Goal: Task Accomplishment & Management: Use online tool/utility

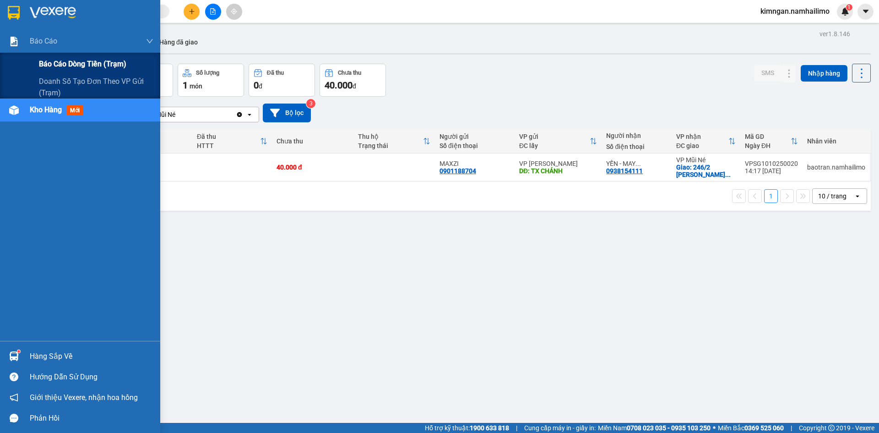
click at [78, 58] on span "Báo cáo dòng tiền (trạm)" at bounding box center [82, 63] width 87 height 11
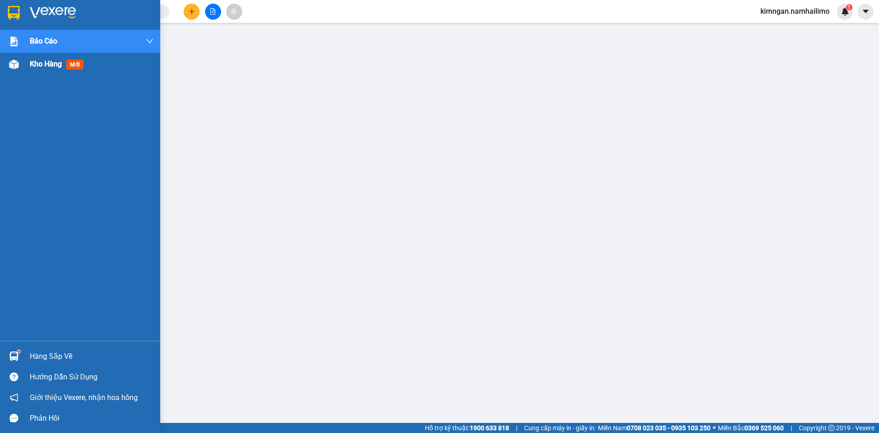
click at [63, 70] on div "Kho hàng mới" at bounding box center [92, 64] width 124 height 23
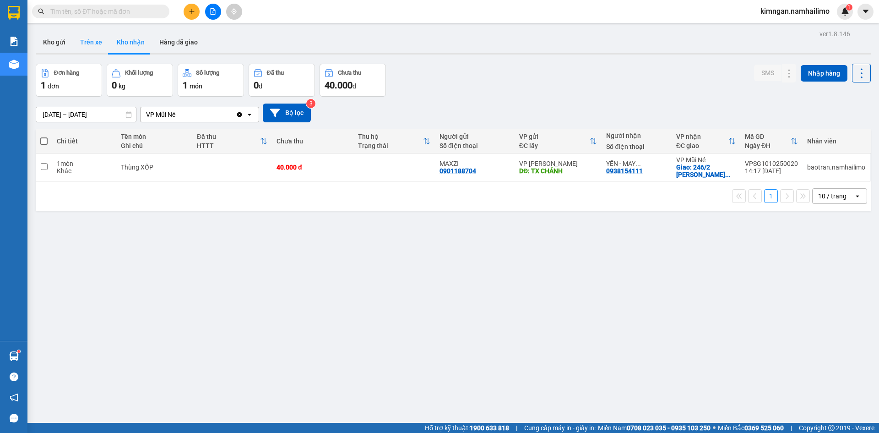
click at [87, 37] on button "Trên xe" at bounding box center [91, 42] width 37 height 22
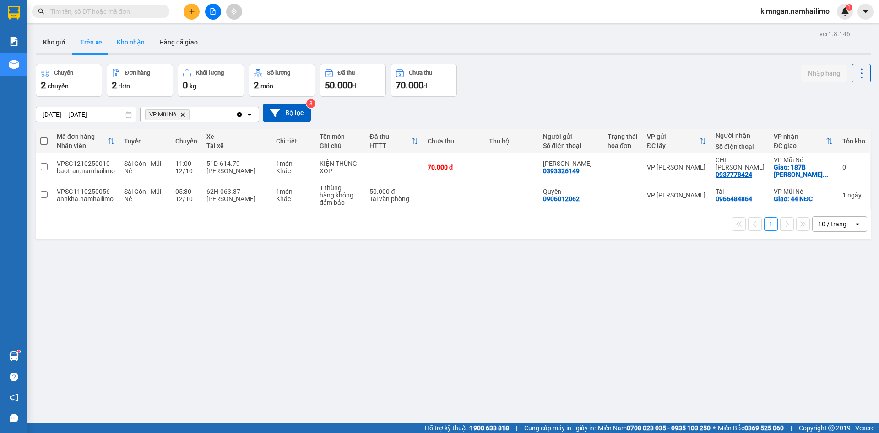
click at [143, 40] on button "Kho nhận" at bounding box center [130, 42] width 43 height 22
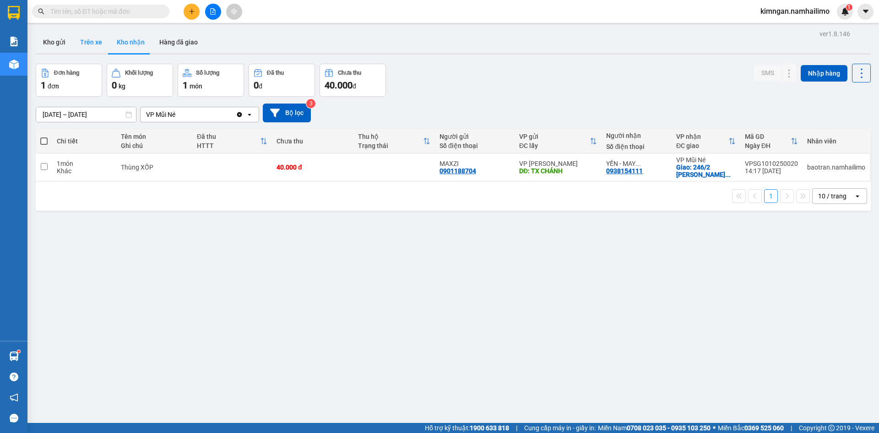
click at [93, 42] on button "Trên xe" at bounding box center [91, 42] width 37 height 22
type input "[DATE] – [DATE]"
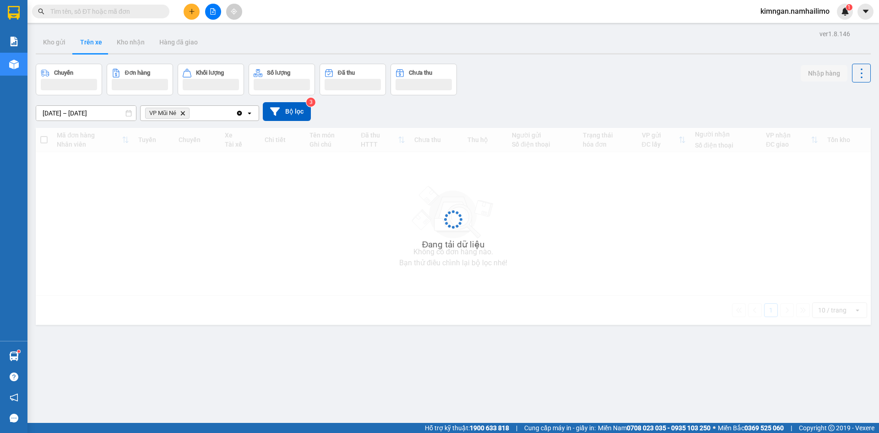
click at [184, 113] on icon "VP Mũi Né, close by backspace" at bounding box center [183, 113] width 4 height 4
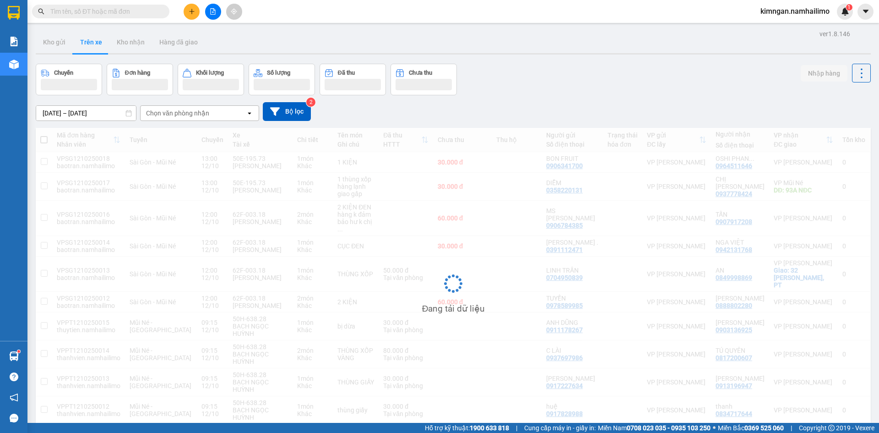
click at [184, 113] on div "Chọn văn phòng nhận" at bounding box center [177, 113] width 63 height 9
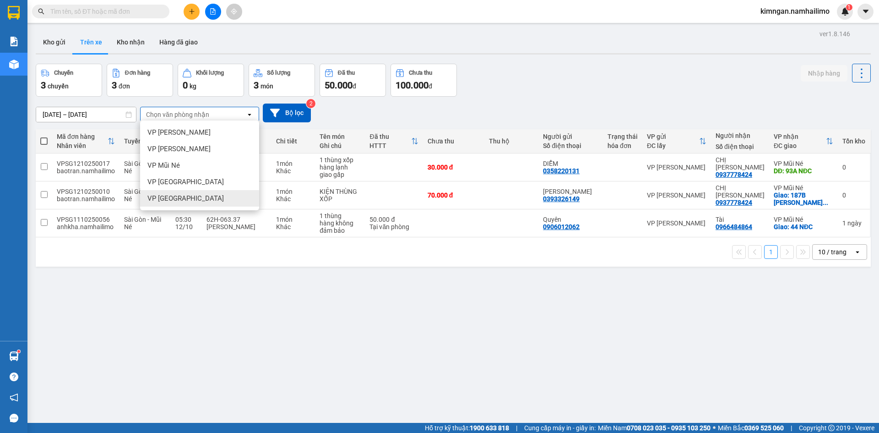
click at [175, 201] on span "VP [PERSON_NAME][GEOGRAPHIC_DATA]" at bounding box center [185, 198] width 76 height 9
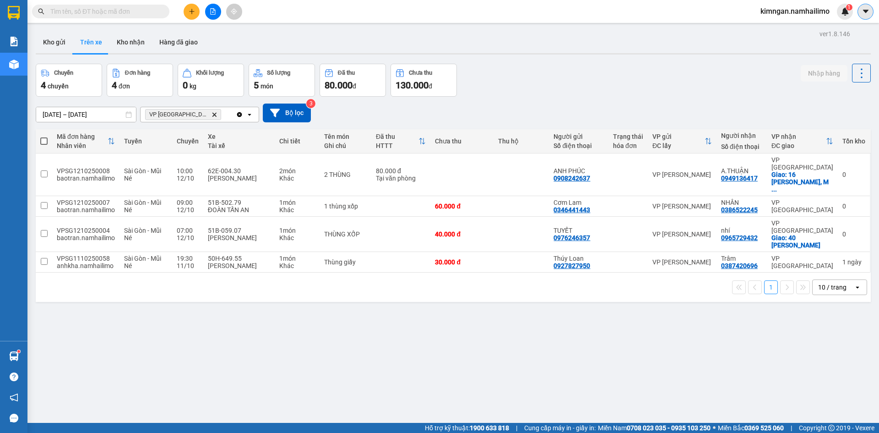
click at [862, 12] on icon "caret-down" at bounding box center [866, 11] width 8 height 8
click at [780, 15] on span "kimngan.namhailimo" at bounding box center [795, 10] width 84 height 11
click at [785, 30] on span "Đăng xuất" at bounding box center [799, 28] width 65 height 10
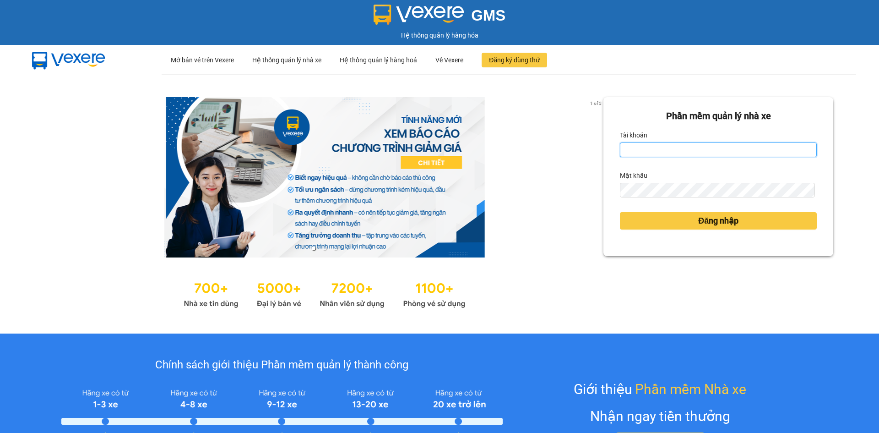
click at [659, 142] on input "Tài khoản" at bounding box center [718, 149] width 197 height 15
type input "huuhieu.namhailimo"
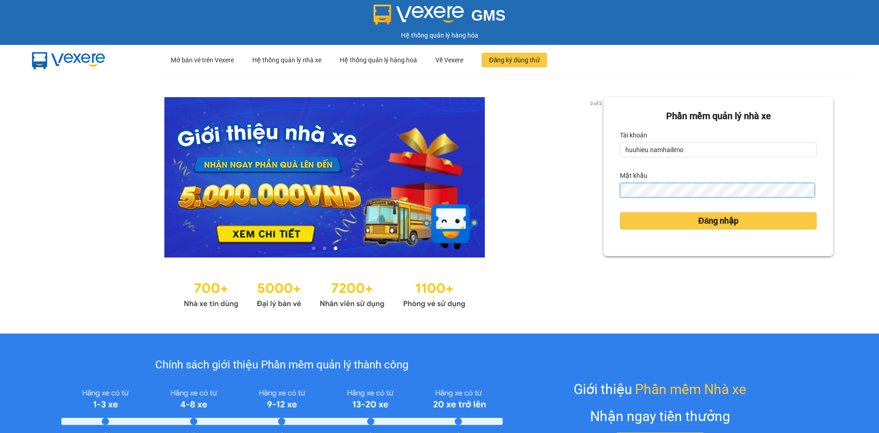
click at [620, 212] on button "Đăng nhập" at bounding box center [718, 220] width 197 height 17
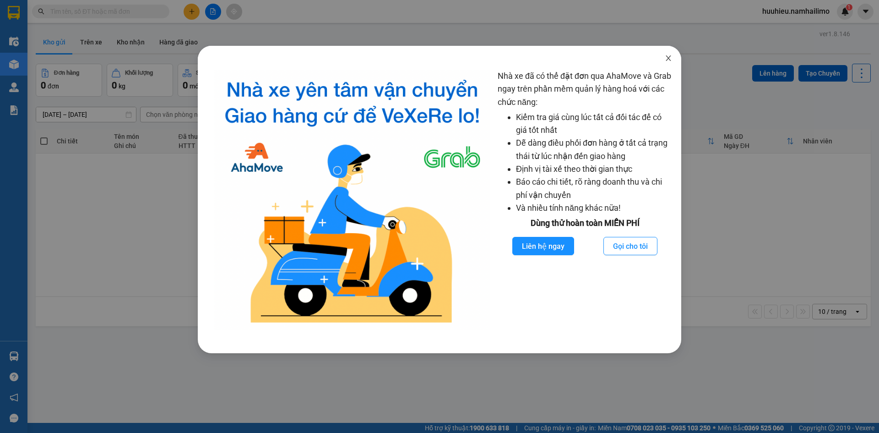
click at [668, 59] on icon "close" at bounding box center [668, 57] width 7 height 7
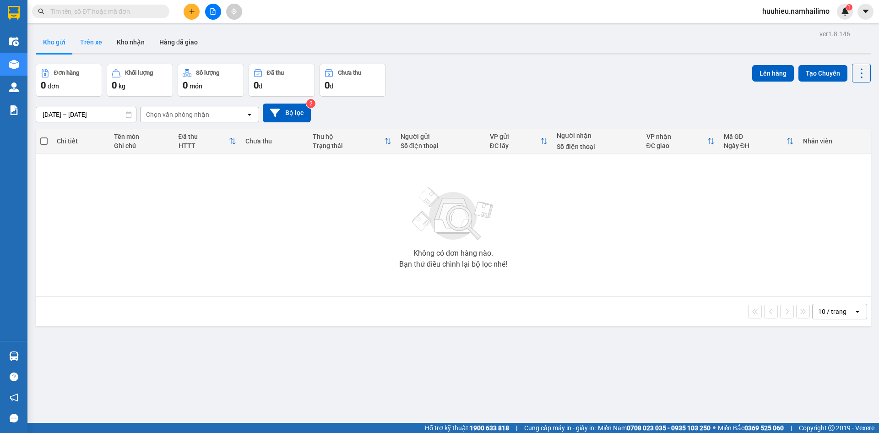
click at [77, 39] on button "Trên xe" at bounding box center [91, 42] width 37 height 22
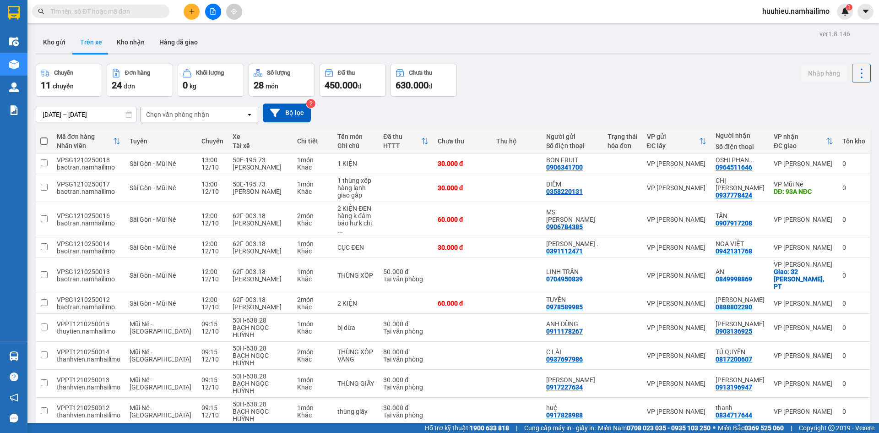
click at [162, 117] on div "Chọn văn phòng nhận" at bounding box center [177, 114] width 63 height 9
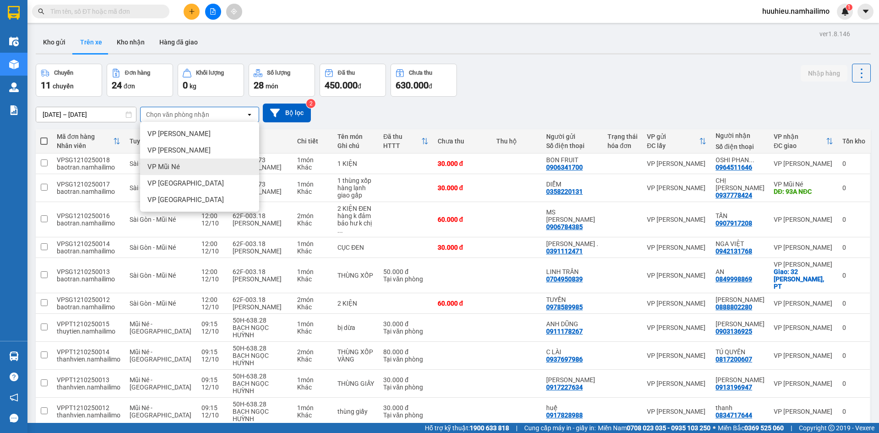
click at [163, 159] on div "VP Mũi Né" at bounding box center [199, 166] width 119 height 16
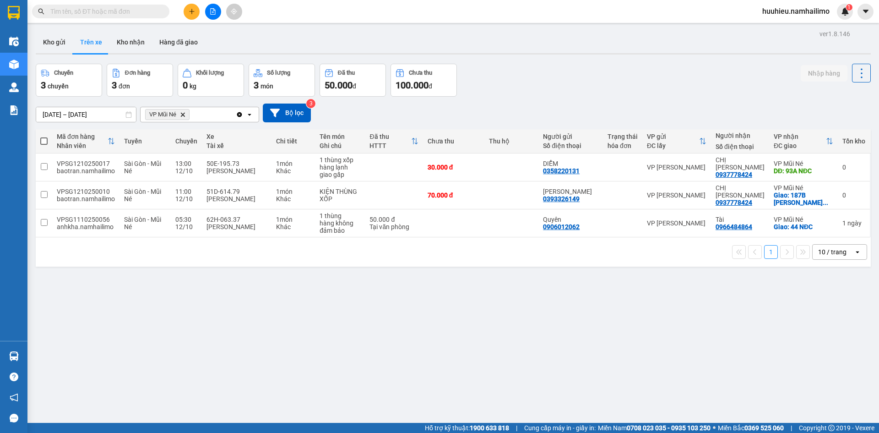
click at [185, 112] on icon "Delete" at bounding box center [182, 114] width 5 height 5
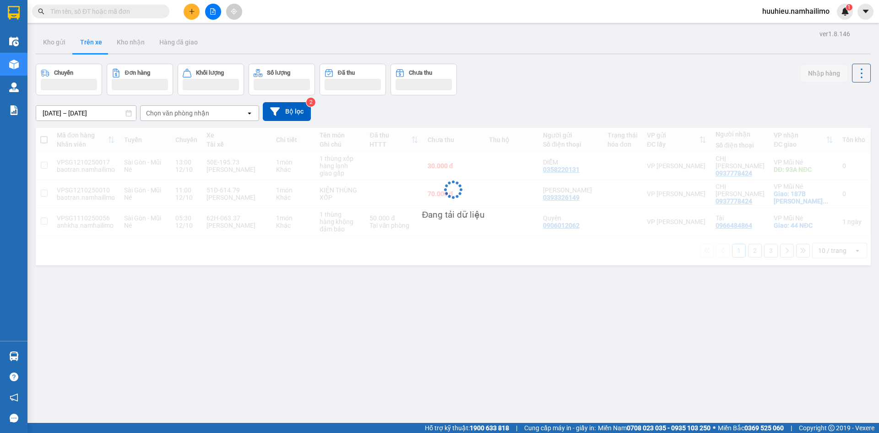
click at [185, 112] on div "Chọn văn phòng nhận" at bounding box center [177, 113] width 63 height 9
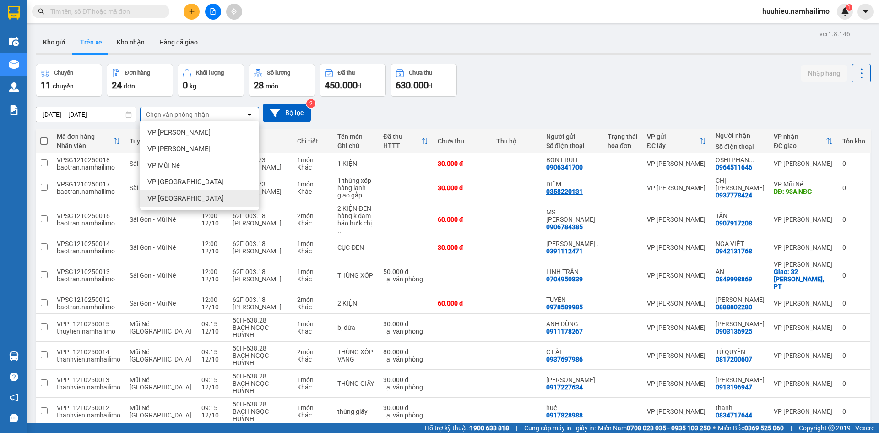
click at [172, 196] on span "VP [PERSON_NAME][GEOGRAPHIC_DATA]" at bounding box center [185, 198] width 76 height 9
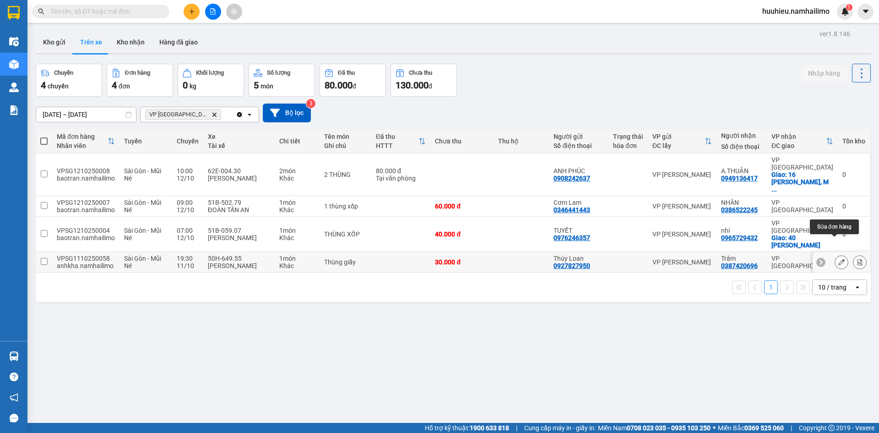
click at [838, 259] on icon at bounding box center [841, 262] width 6 height 6
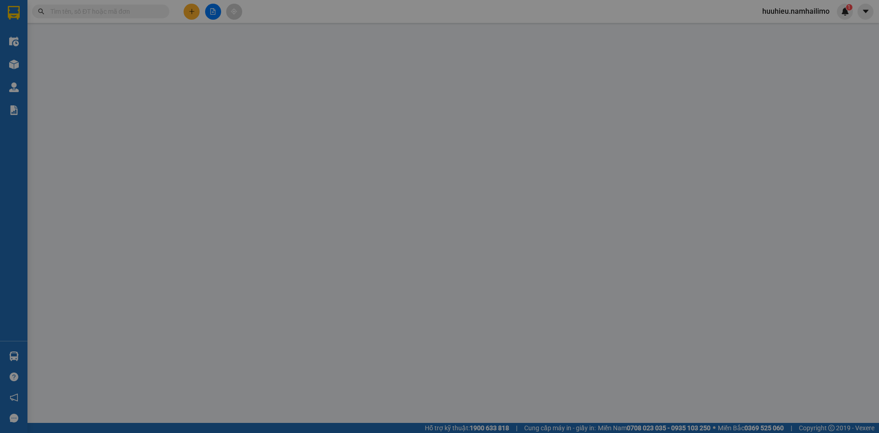
type input "0927827950"
type input "Thúy Loan"
type input "0387420696"
type input "Trâm"
type input "30.000"
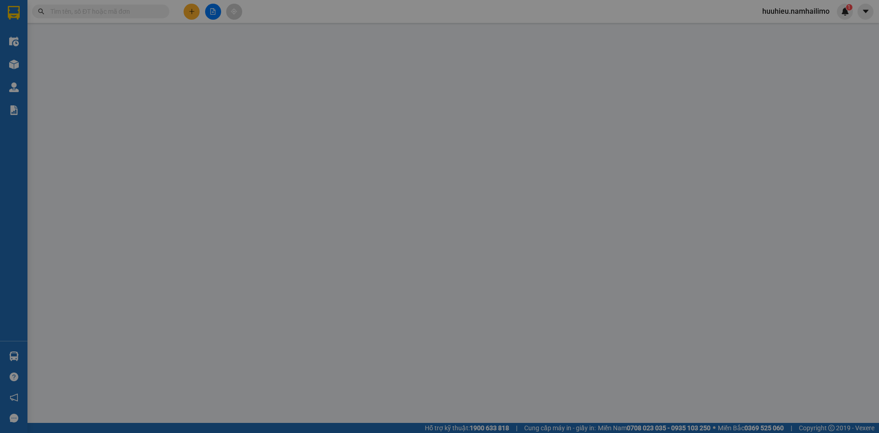
type input "30.000"
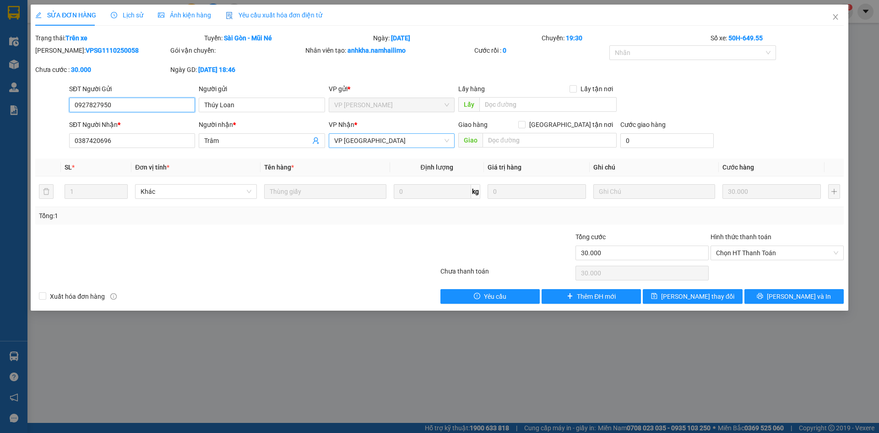
click at [384, 144] on span "VP [PERSON_NAME][GEOGRAPHIC_DATA]" at bounding box center [391, 141] width 115 height 14
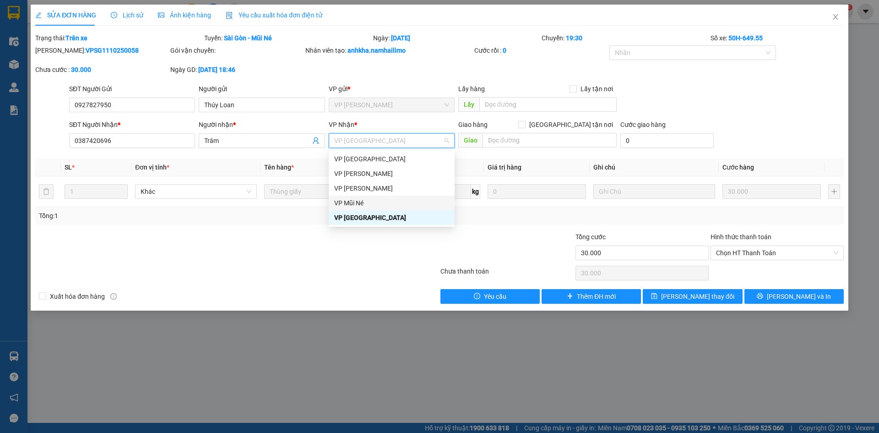
click at [367, 203] on div "VP Mũi Né" at bounding box center [391, 203] width 115 height 10
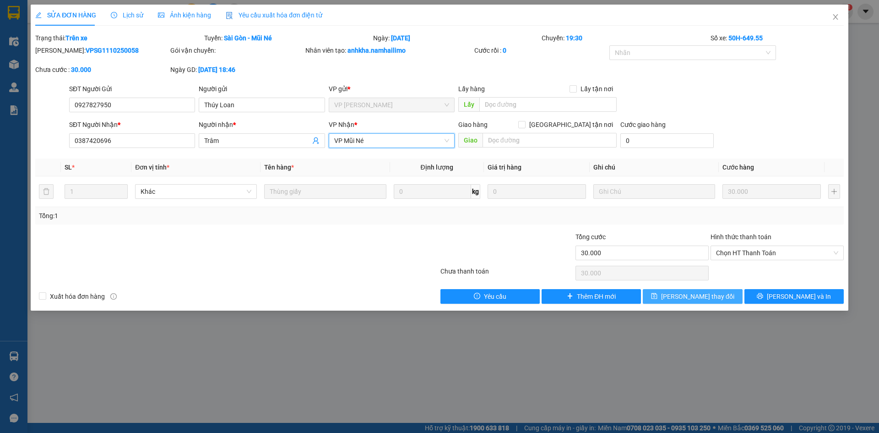
click at [688, 295] on span "Lưu thay đổi" at bounding box center [697, 296] width 73 height 10
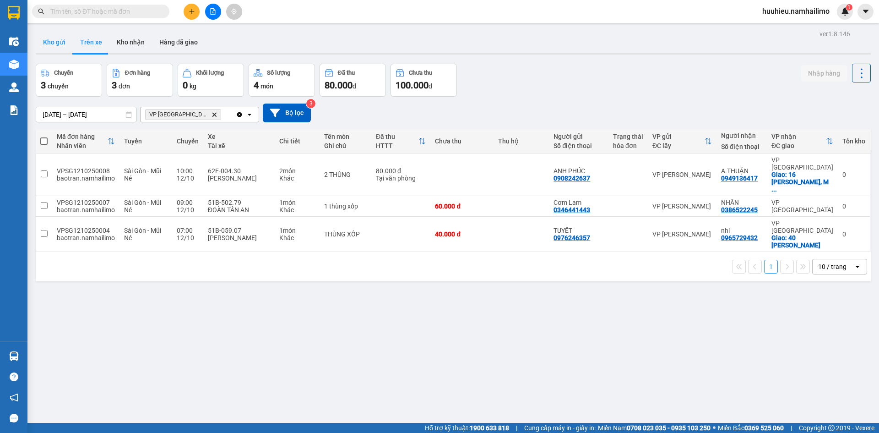
click at [54, 40] on button "Kho gửi" at bounding box center [54, 42] width 37 height 22
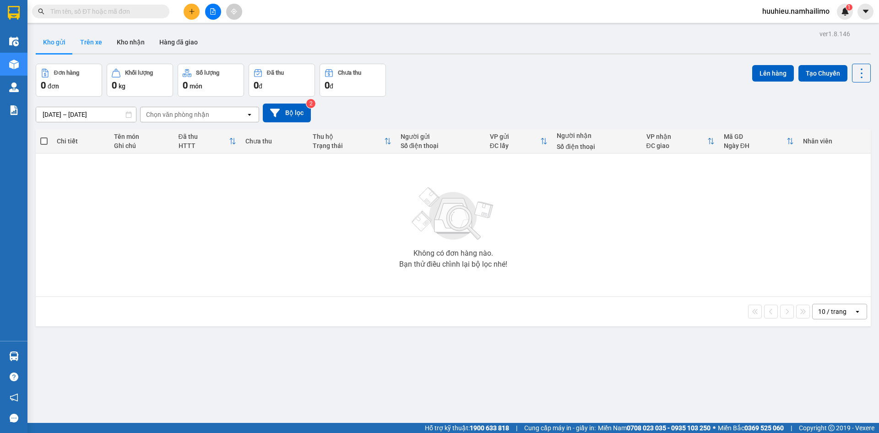
click at [92, 33] on button "Trên xe" at bounding box center [91, 42] width 37 height 22
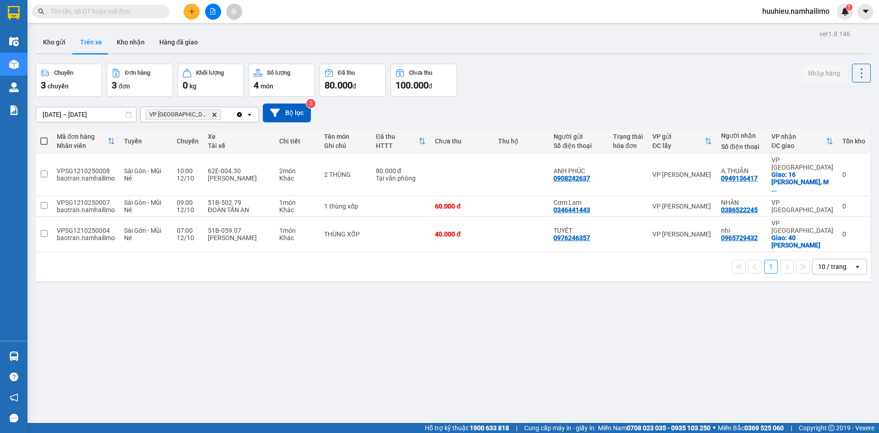
click at [212, 113] on icon "VP chợ Mũi Né, close by backspace" at bounding box center [214, 114] width 4 height 4
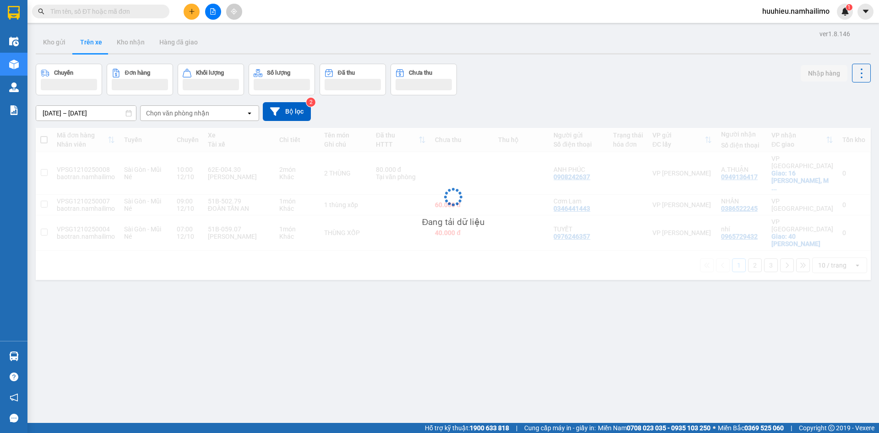
click at [193, 113] on div "Chọn văn phòng nhận" at bounding box center [177, 113] width 63 height 9
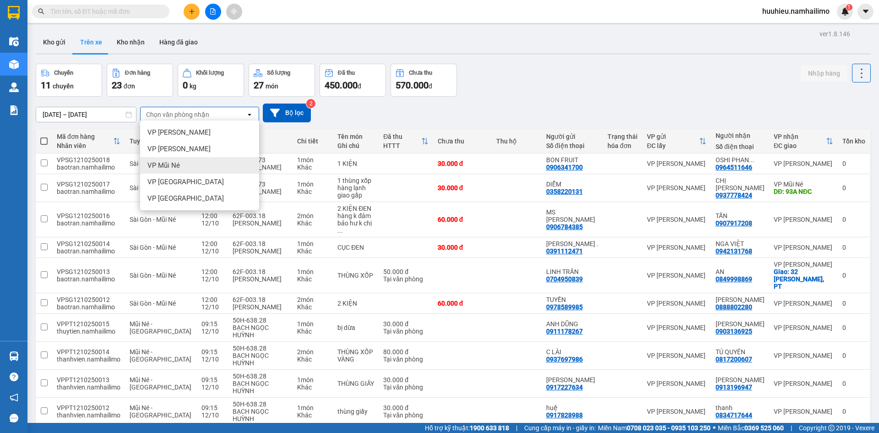
click at [183, 161] on div "VP Mũi Né" at bounding box center [199, 165] width 119 height 16
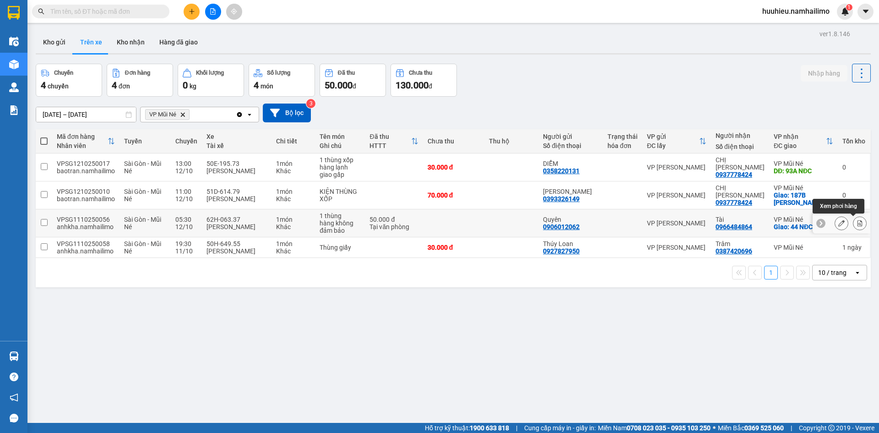
click at [857, 222] on icon at bounding box center [860, 223] width 6 height 6
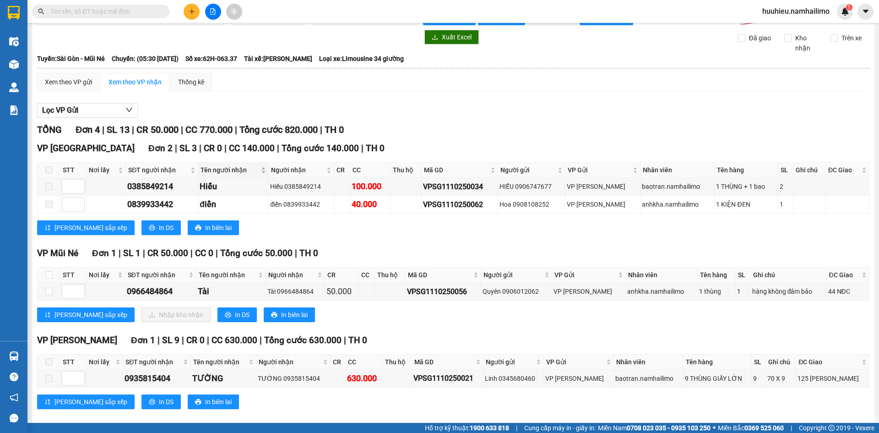
scroll to position [33, 0]
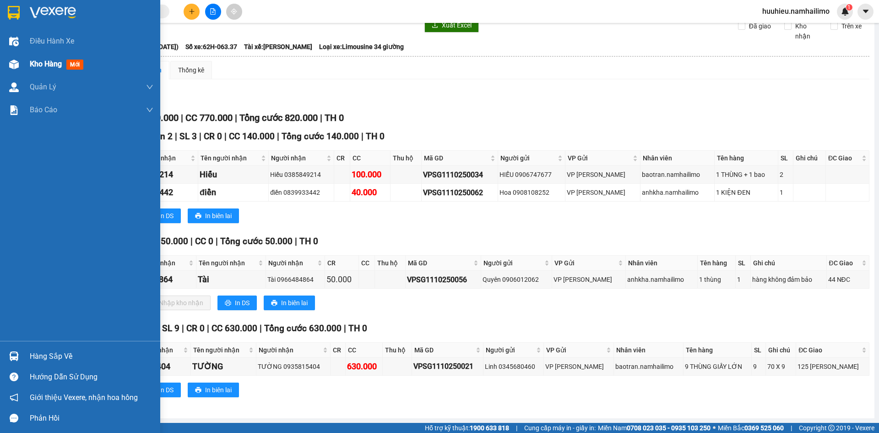
click at [36, 61] on span "Kho hàng" at bounding box center [46, 64] width 32 height 9
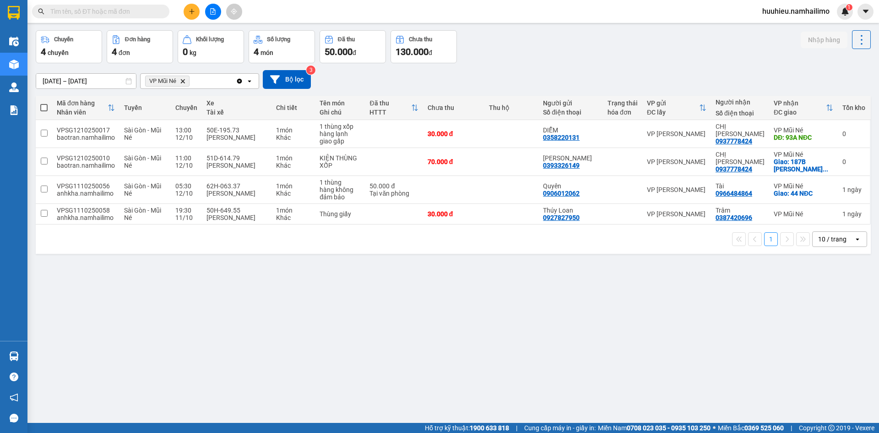
click at [185, 79] on icon "VP Mũi Né, close by backspace" at bounding box center [183, 81] width 4 height 4
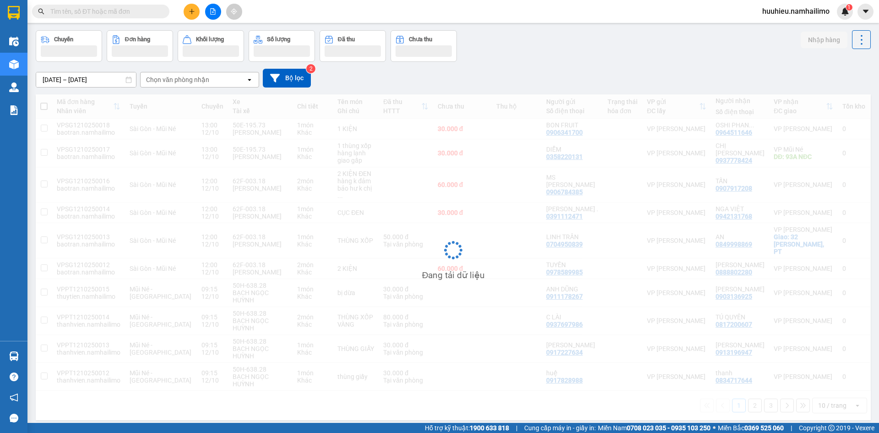
click at [185, 79] on div "Chọn văn phòng nhận" at bounding box center [177, 79] width 63 height 9
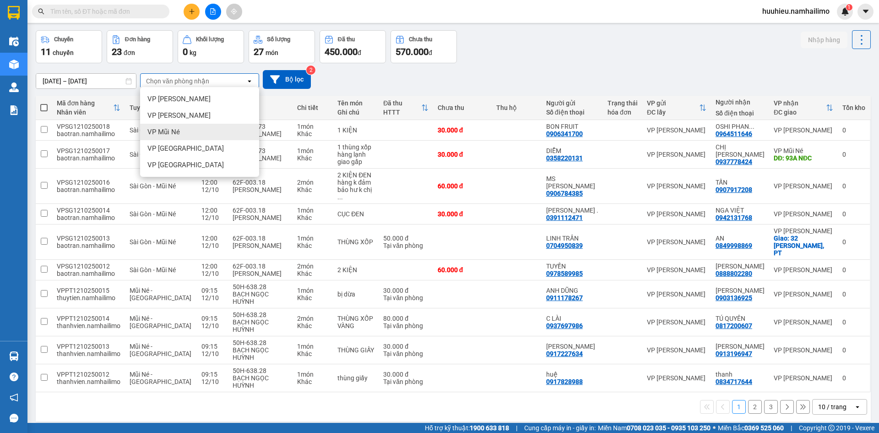
click at [177, 138] on div "VP Mũi Né" at bounding box center [199, 132] width 119 height 16
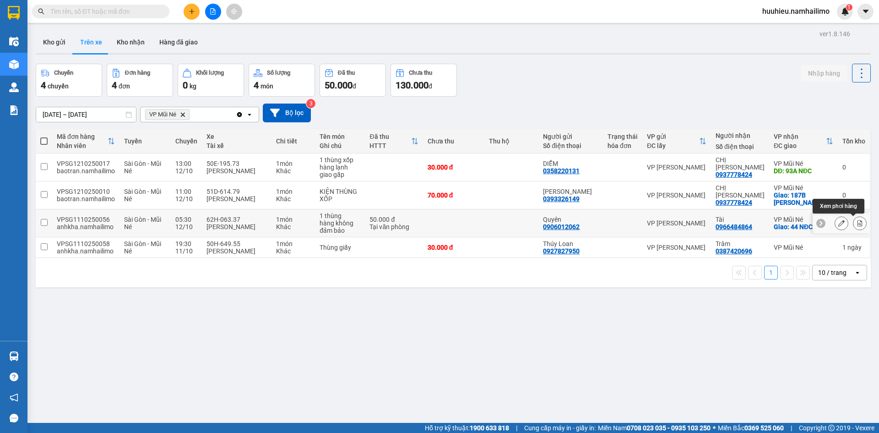
click at [857, 221] on icon at bounding box center [860, 223] width 6 height 6
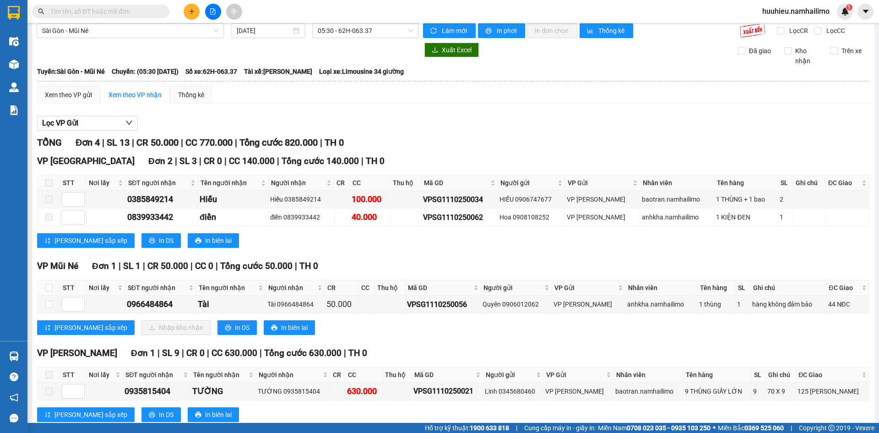
scroll to position [33, 0]
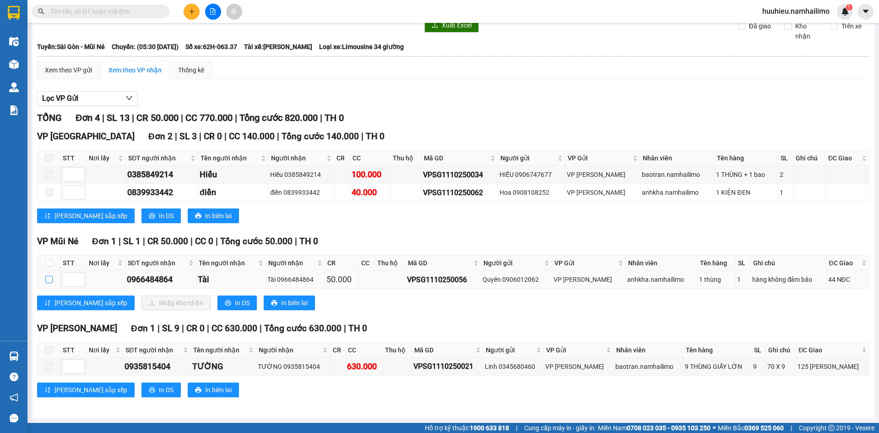
click at [51, 279] on input "checkbox" at bounding box center [48, 279] width 7 height 7
checkbox input "true"
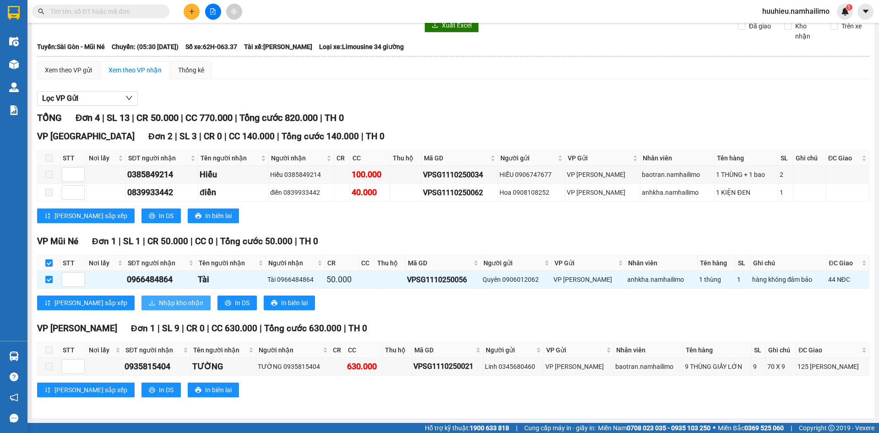
click at [141, 310] on button "Nhập kho nhận" at bounding box center [175, 302] width 69 height 15
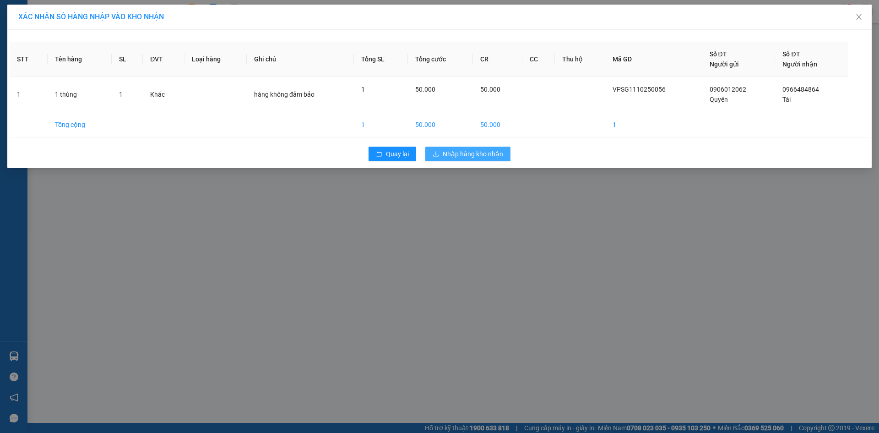
click at [471, 154] on span "Nhập hàng kho nhận" at bounding box center [473, 154] width 60 height 10
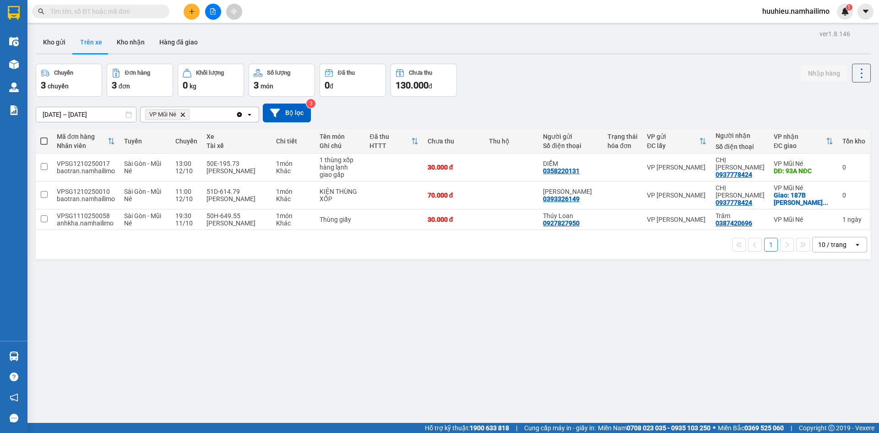
click at [158, 10] on input "text" at bounding box center [104, 11] width 108 height 10
click at [163, 10] on span at bounding box center [162, 11] width 5 height 10
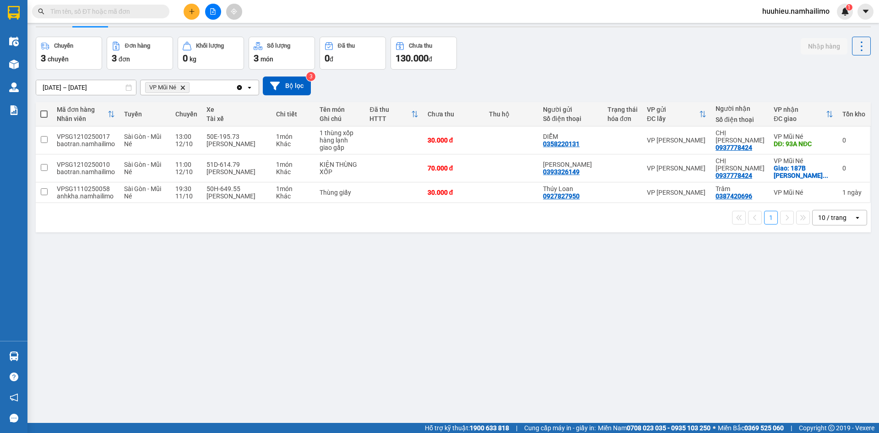
scroll to position [42, 0]
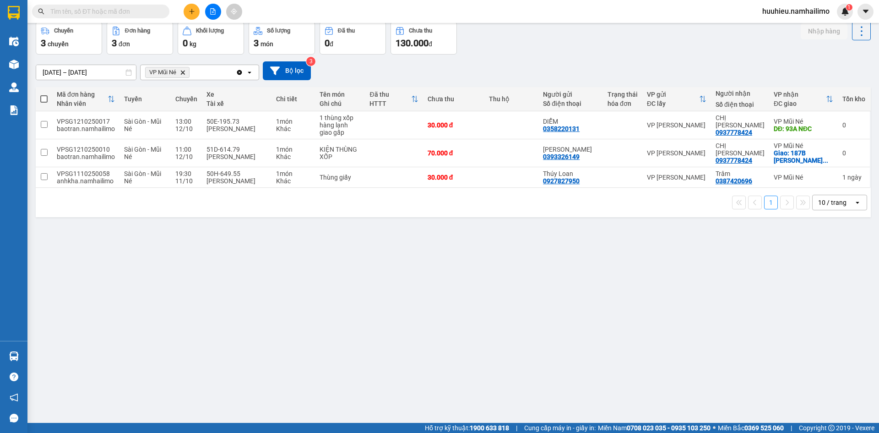
click at [128, 12] on input "text" at bounding box center [104, 11] width 108 height 10
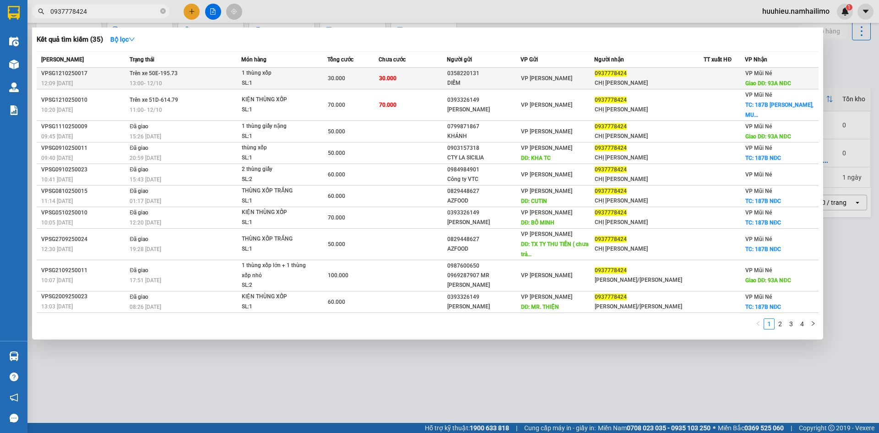
type input "0937778424"
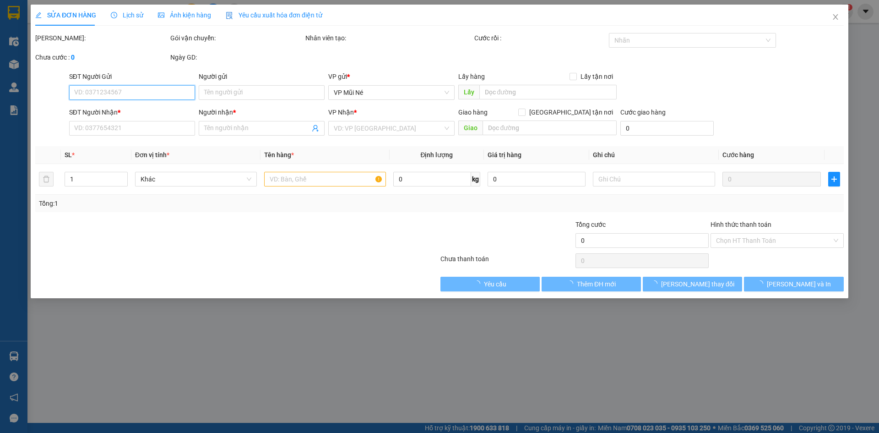
type input "0358220131"
type input "DIỄM"
type input "0937778424"
type input "CHỊ [PERSON_NAME]"
type input "93A NĐC"
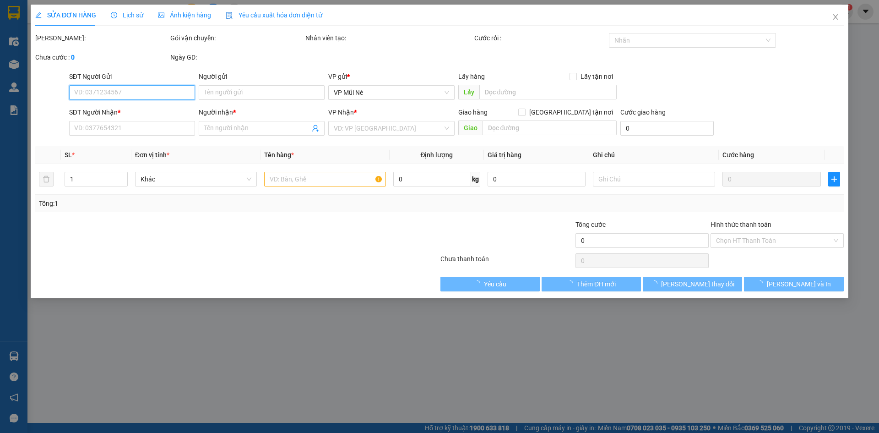
type input "30.000"
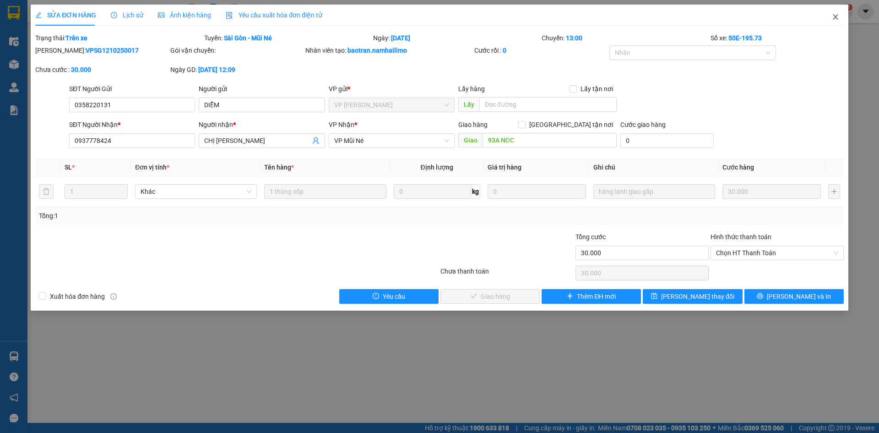
click at [834, 14] on icon "close" at bounding box center [835, 16] width 7 height 7
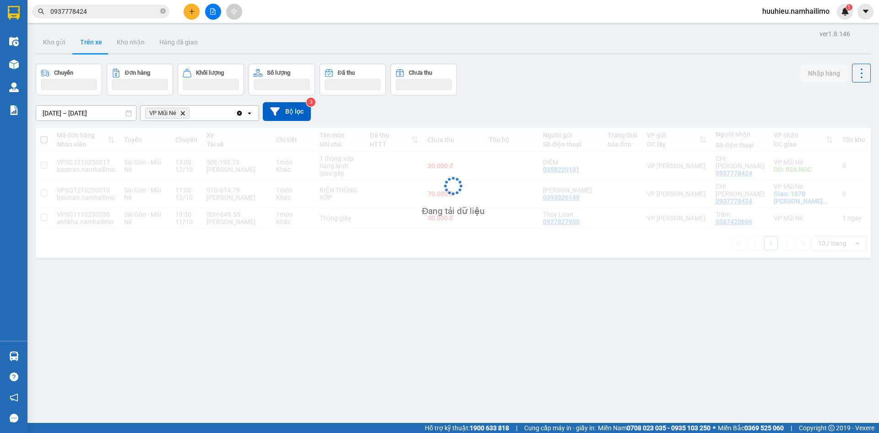
click at [116, 14] on input "0937778424" at bounding box center [104, 11] width 108 height 10
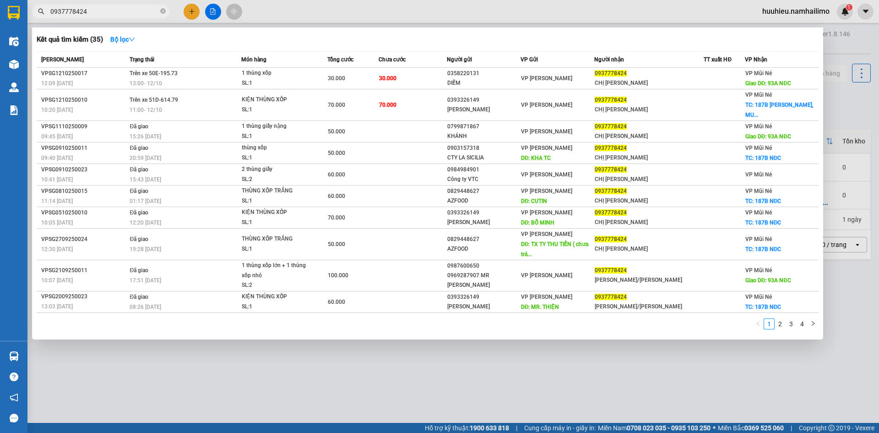
click at [453, 376] on div at bounding box center [439, 216] width 879 height 433
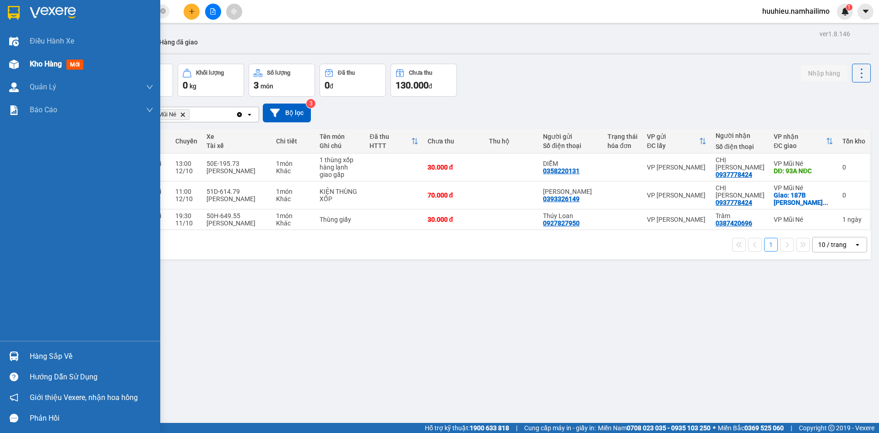
click at [48, 61] on span "Kho hàng" at bounding box center [46, 64] width 32 height 9
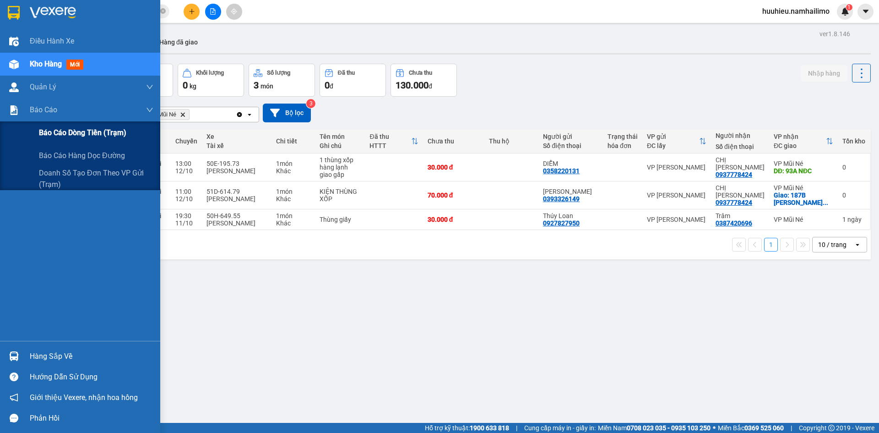
click at [64, 131] on span "Báo cáo dòng tiền (trạm)" at bounding box center [82, 132] width 87 height 11
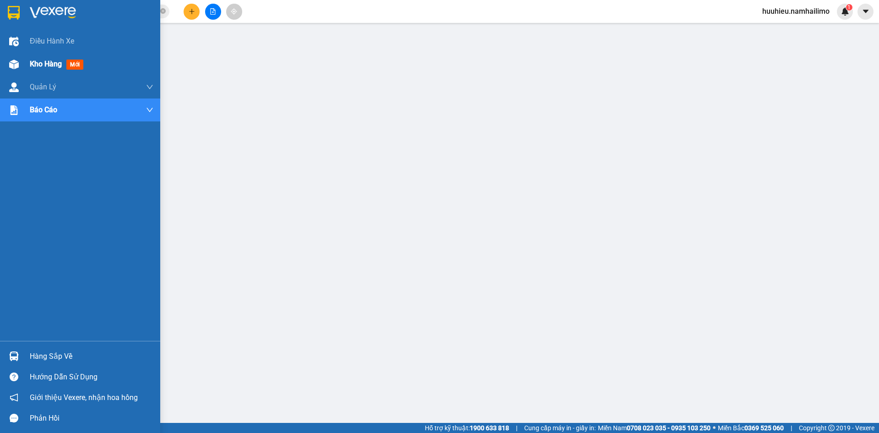
click at [24, 65] on div "Kho hàng mới" at bounding box center [80, 64] width 160 height 23
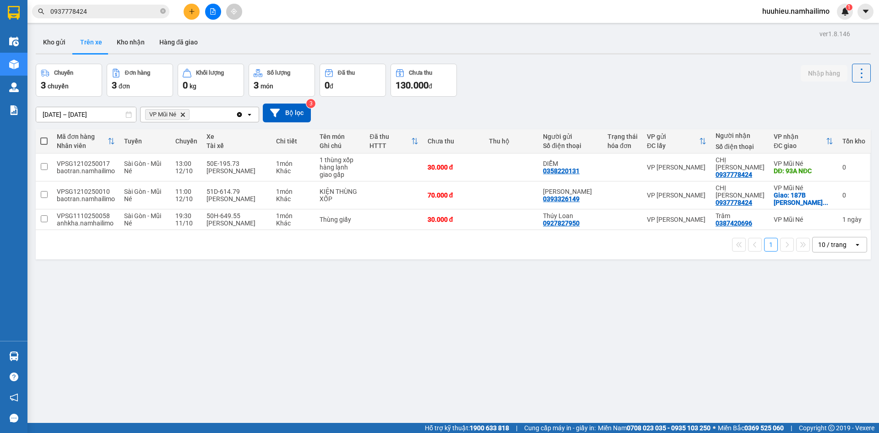
click at [821, 13] on span "huuhieu.namhailimo" at bounding box center [796, 10] width 82 height 11
click at [786, 32] on span "Đăng xuất" at bounding box center [800, 28] width 63 height 10
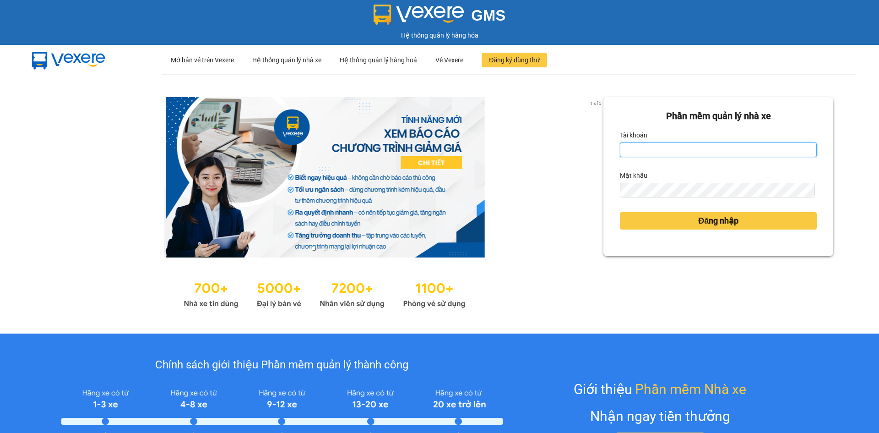
click at [668, 148] on input "Tài khoản" at bounding box center [718, 149] width 197 height 15
type input "tan.namhailimo"
click at [691, 144] on input "tan.namhailimo" at bounding box center [718, 149] width 197 height 15
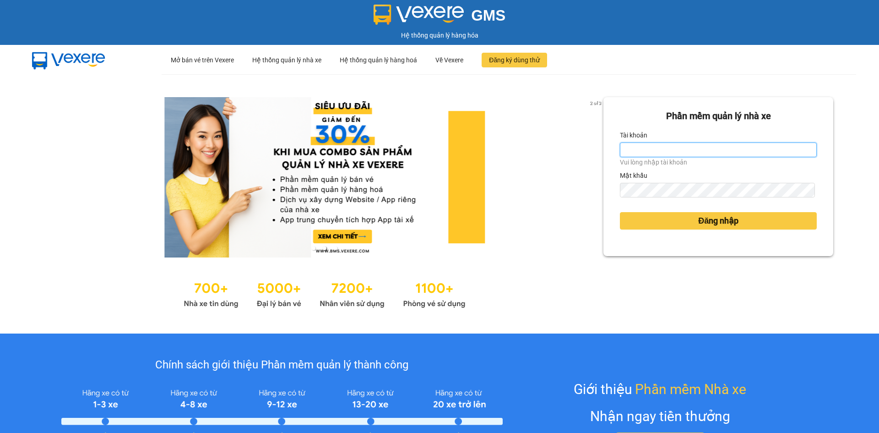
click at [691, 143] on input "Tài khoản" at bounding box center [718, 149] width 197 height 15
type input "kimngan.namhailimo"
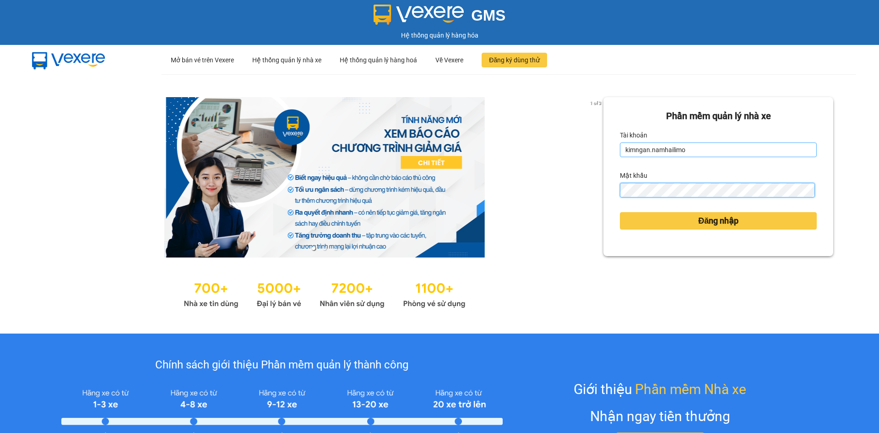
click at [620, 212] on button "Đăng nhập" at bounding box center [718, 220] width 197 height 17
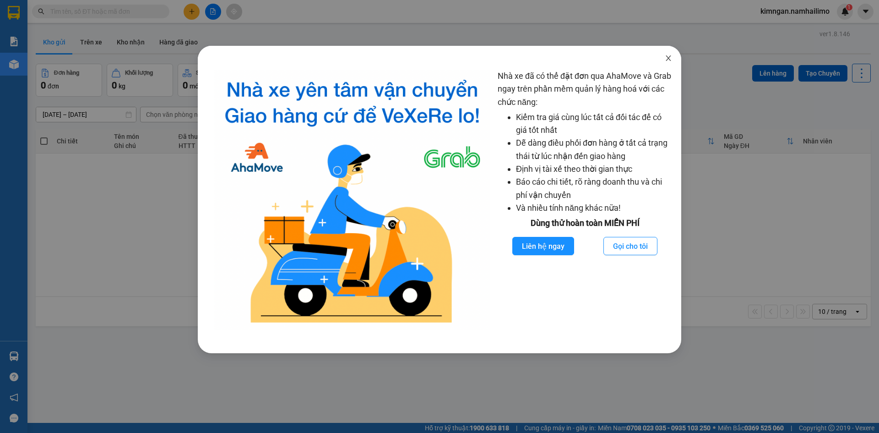
click at [664, 58] on span "Close" at bounding box center [669, 59] width 26 height 26
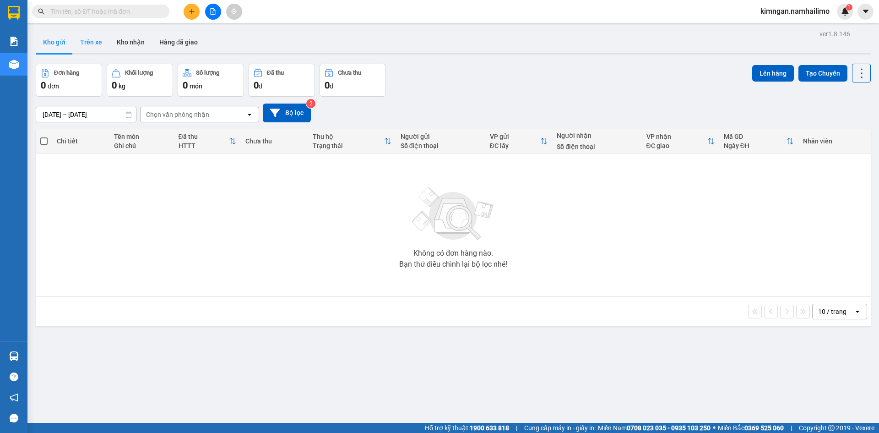
click at [102, 39] on button "Trên xe" at bounding box center [91, 42] width 37 height 22
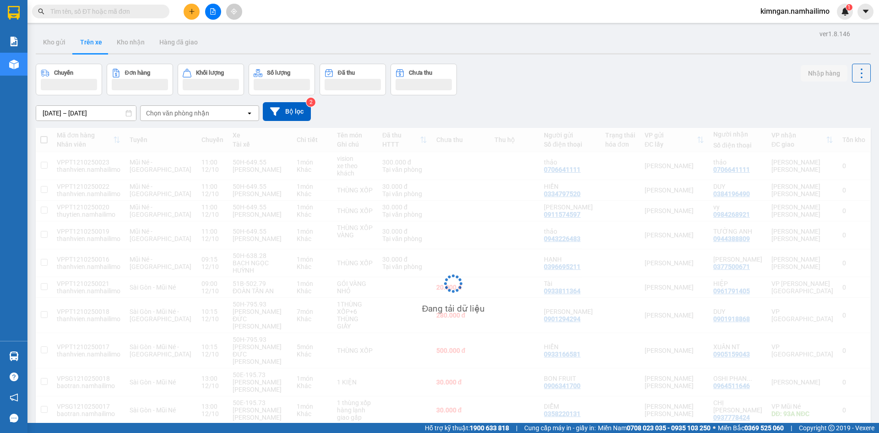
click at [185, 112] on div "Chọn văn phòng nhận" at bounding box center [177, 113] width 63 height 9
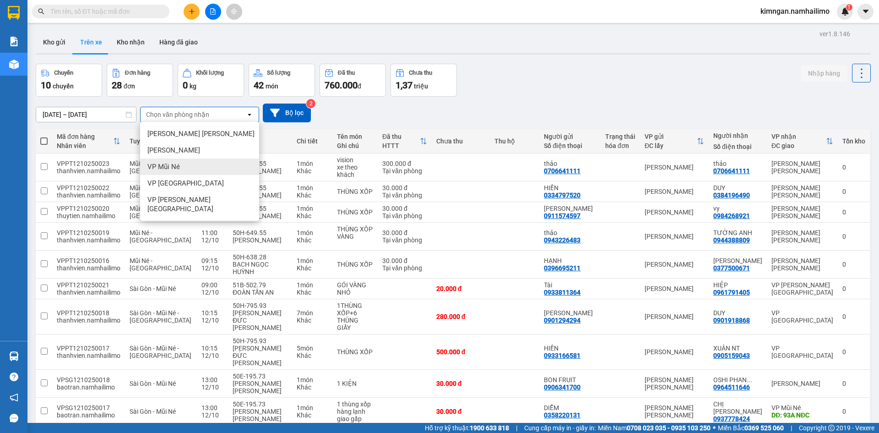
click at [189, 167] on div "VP Mũi Né" at bounding box center [199, 166] width 119 height 16
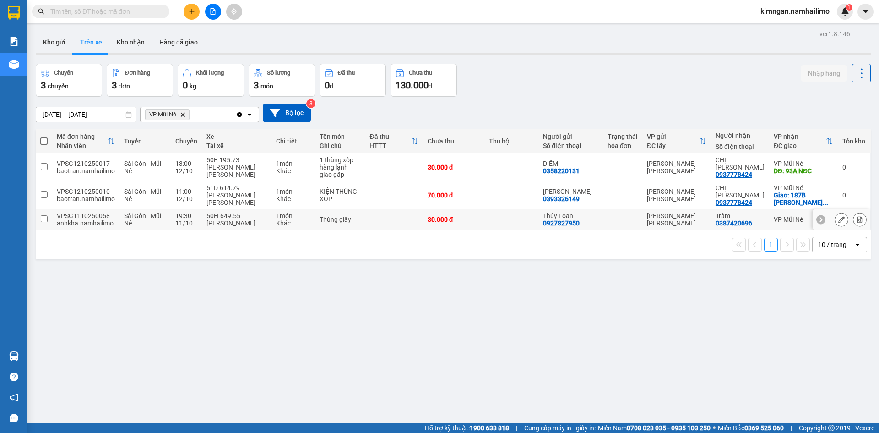
click at [631, 230] on td at bounding box center [622, 219] width 39 height 21
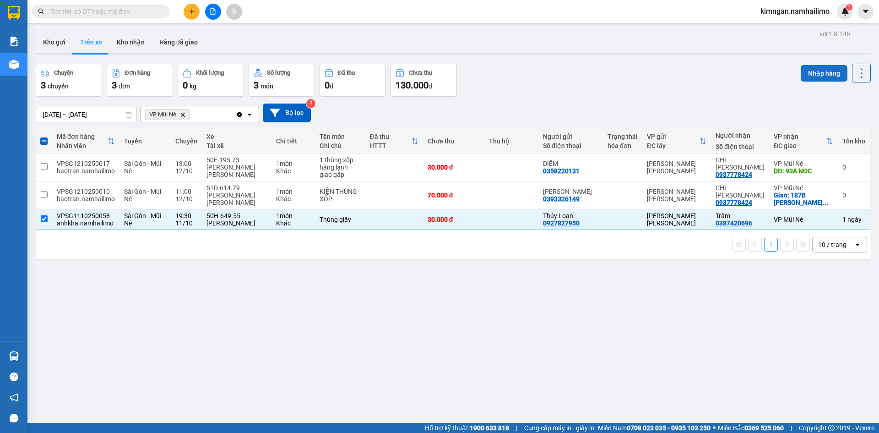
click at [803, 67] on button "Nhập hàng" at bounding box center [824, 73] width 47 height 16
click at [104, 38] on button "Trên xe" at bounding box center [91, 42] width 37 height 22
checkbox input "false"
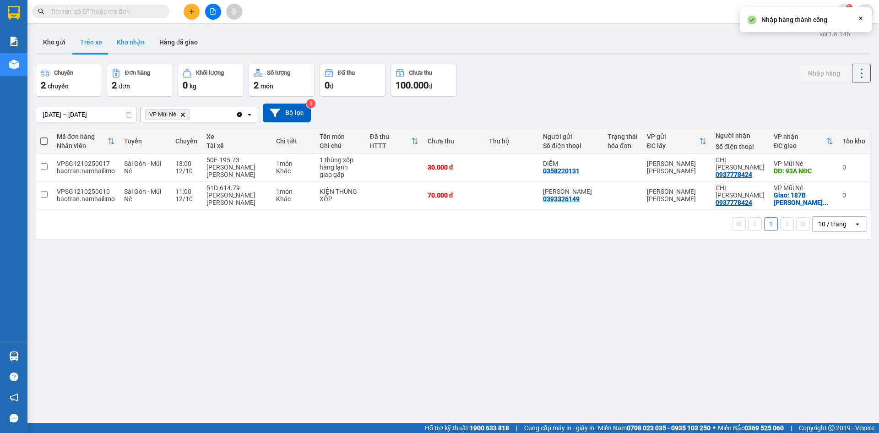
click at [130, 48] on button "Kho nhận" at bounding box center [130, 42] width 43 height 22
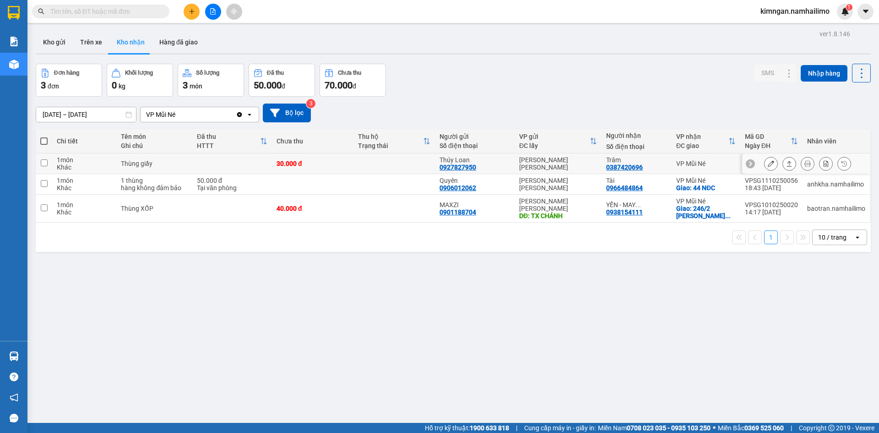
click at [768, 162] on icon at bounding box center [771, 163] width 6 height 6
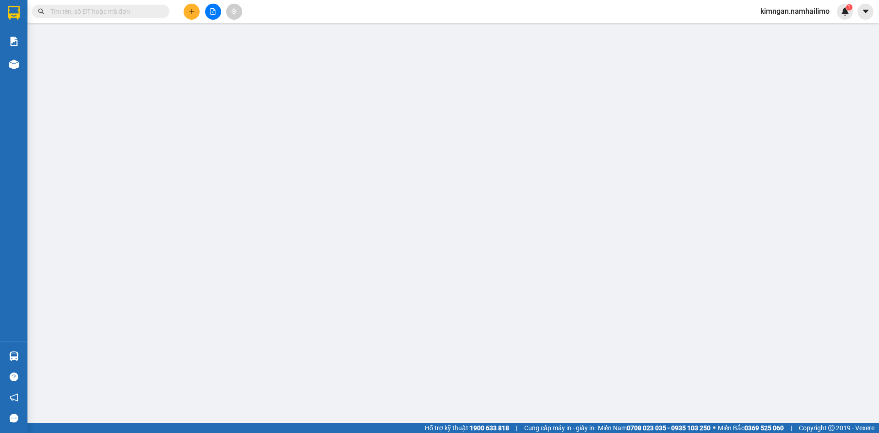
type input "0927827950"
type input "Thúy Loan"
type input "0387420696"
type input "Trâm"
type input "30.000"
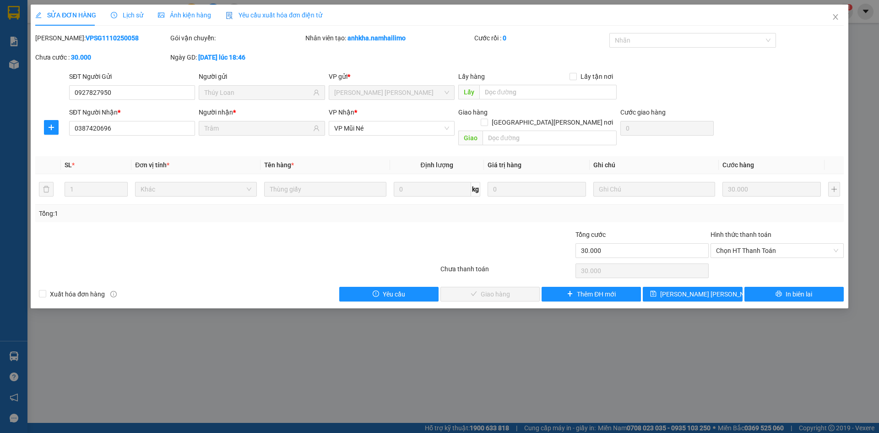
click at [736, 232] on div "Hình thức thanh toán" at bounding box center [777, 236] width 133 height 14
click at [739, 244] on span "Chọn HT Thanh Toán" at bounding box center [777, 251] width 122 height 14
click at [735, 258] on div "Tại văn phòng" at bounding box center [777, 259] width 122 height 10
type input "0"
click at [479, 291] on button "Giao hàng" at bounding box center [490, 294] width 99 height 15
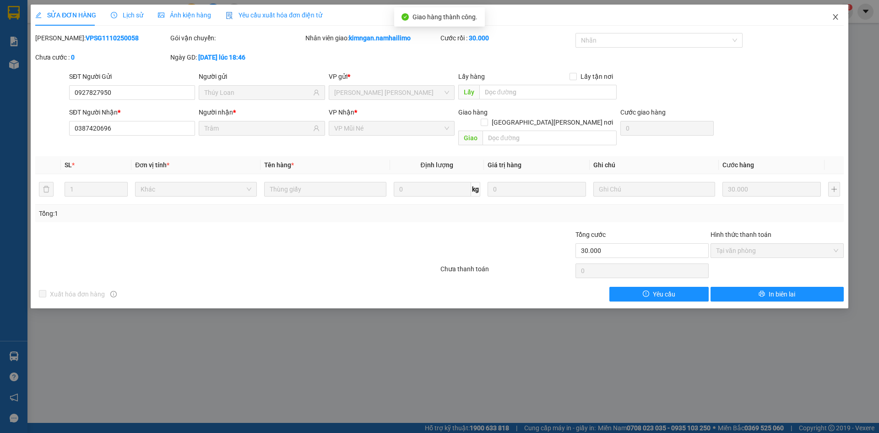
click at [832, 16] on icon "close" at bounding box center [835, 16] width 7 height 7
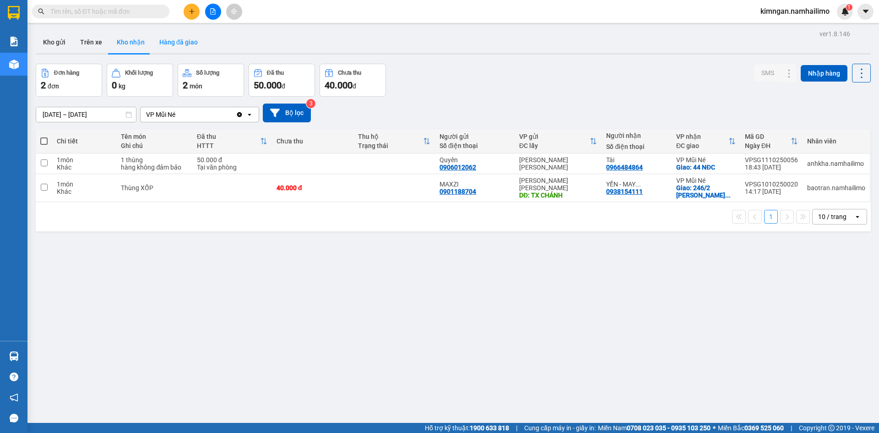
click at [180, 42] on button "Hàng đã giao" at bounding box center [178, 42] width 53 height 22
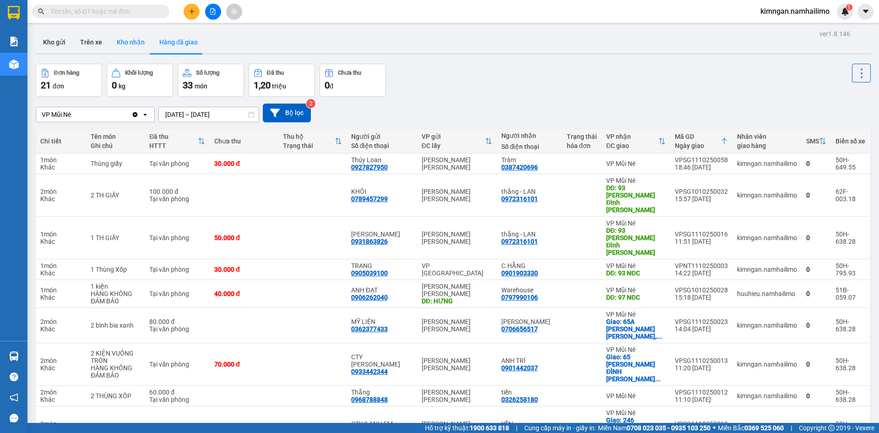
click at [113, 37] on button "Kho nhận" at bounding box center [130, 42] width 43 height 22
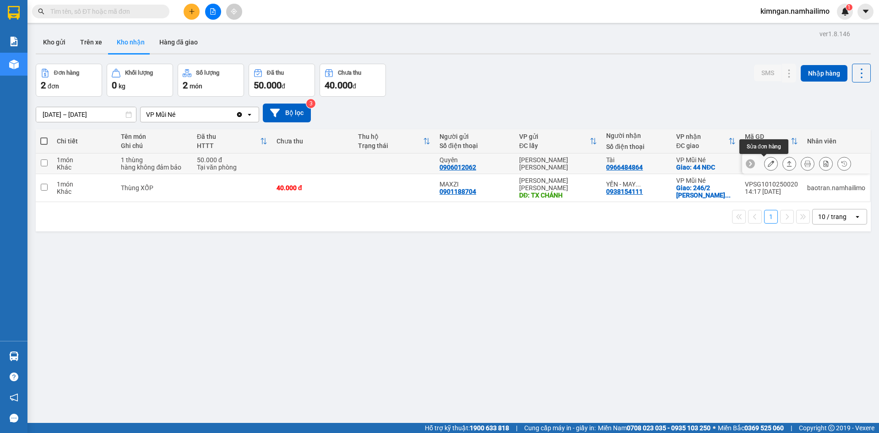
click at [765, 165] on button at bounding box center [771, 164] width 13 height 16
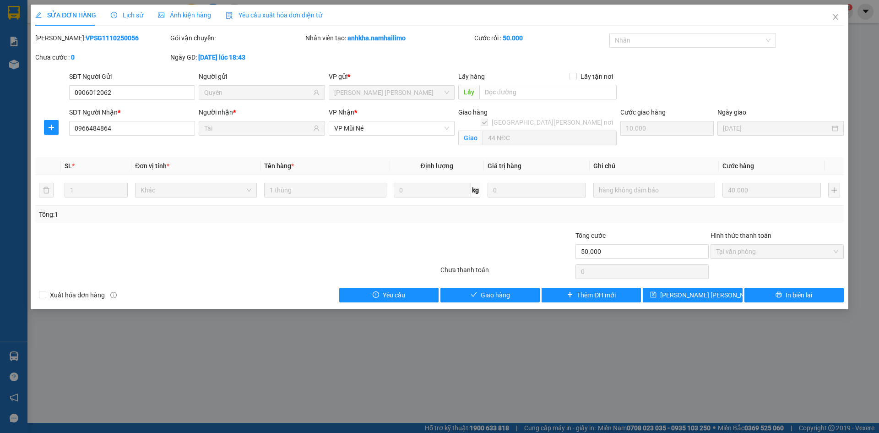
click at [462, 286] on div "Total Paid Fee 50.000 Total UnPaid Fee 0 Cash Collection Total Fee Mã ĐH: VPSG1…" at bounding box center [439, 167] width 809 height 269
click at [465, 286] on div "Total Paid Fee 50.000 Total UnPaid Fee 0 Cash Collection Total Fee Mã ĐH: VPSG1…" at bounding box center [439, 167] width 809 height 269
click at [472, 288] on button "Giao hàng" at bounding box center [490, 295] width 99 height 15
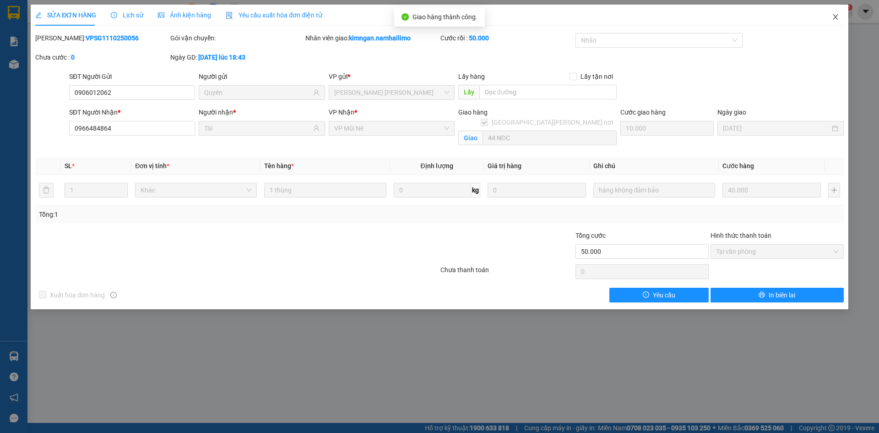
click at [838, 23] on span "Close" at bounding box center [836, 18] width 26 height 26
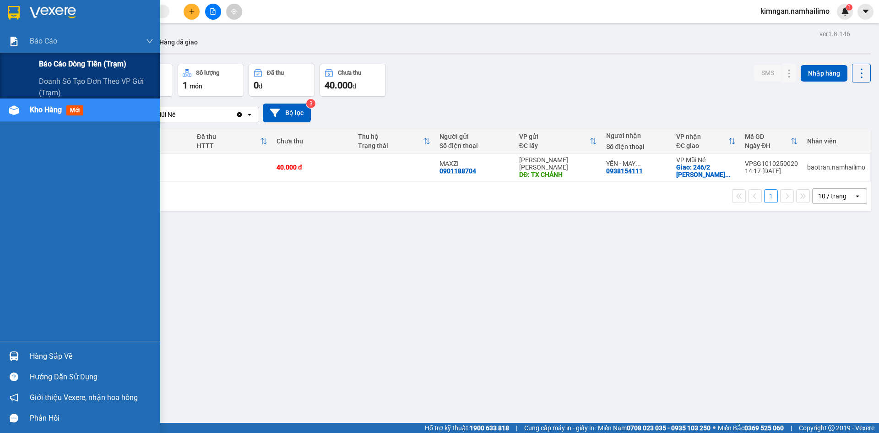
click at [47, 66] on span "Báo cáo dòng tiền (trạm)" at bounding box center [82, 63] width 87 height 11
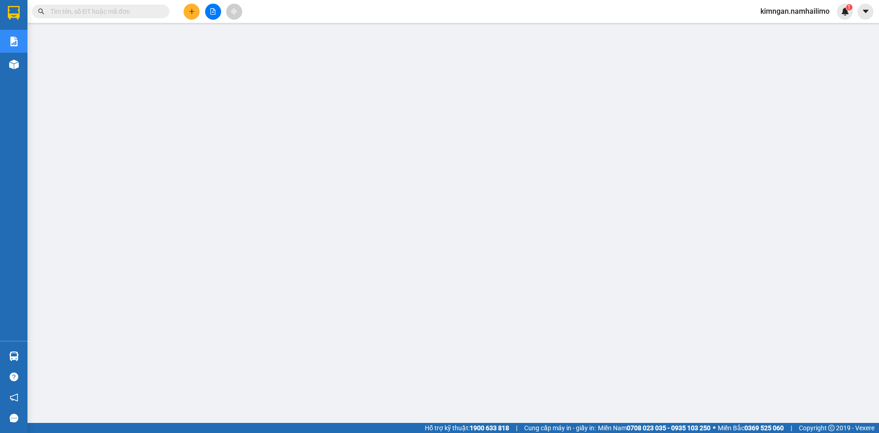
scroll to position [22, 0]
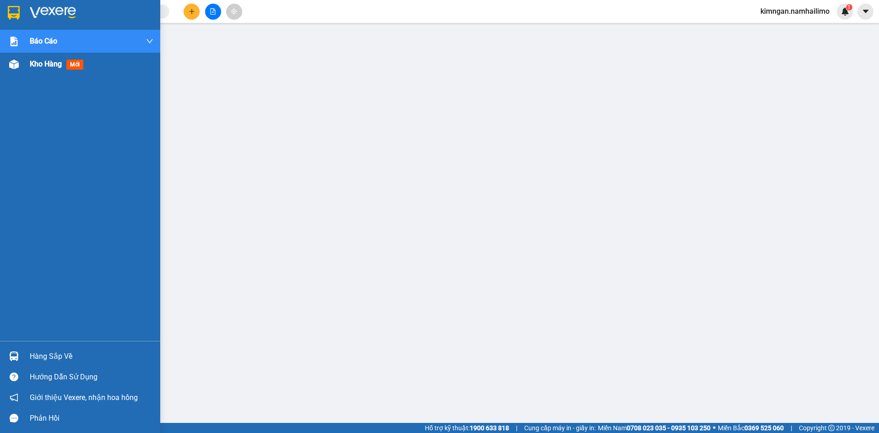
click at [61, 60] on span "Kho hàng" at bounding box center [46, 64] width 32 height 9
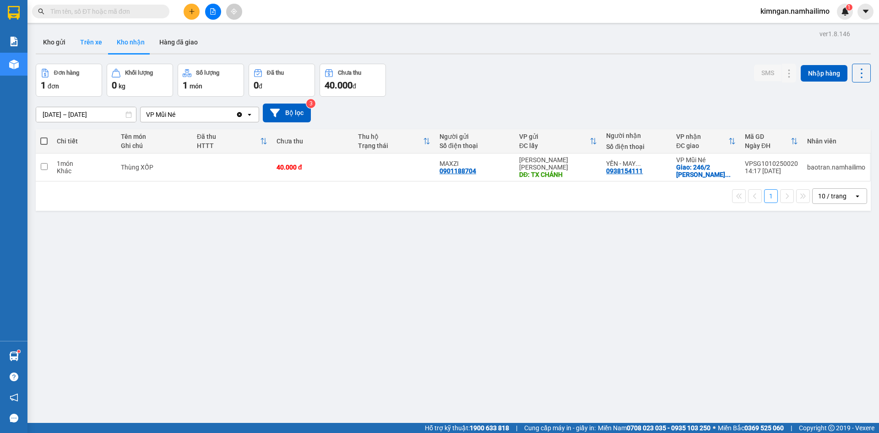
click at [90, 37] on button "Trên xe" at bounding box center [91, 42] width 37 height 22
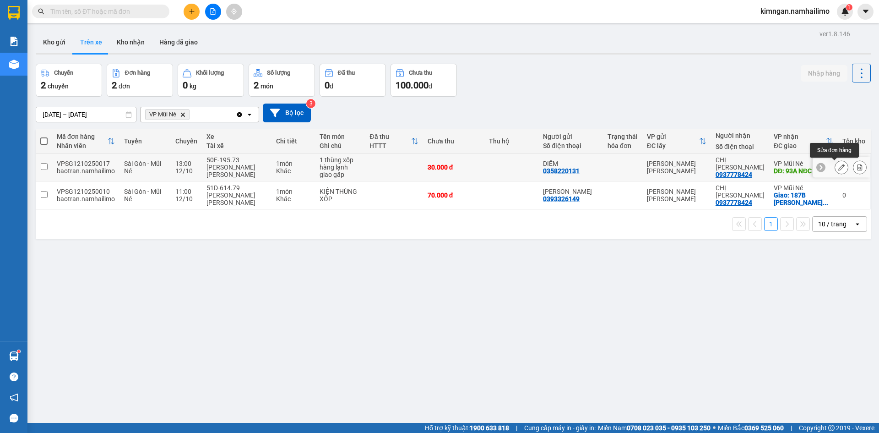
click at [838, 168] on icon at bounding box center [841, 167] width 6 height 6
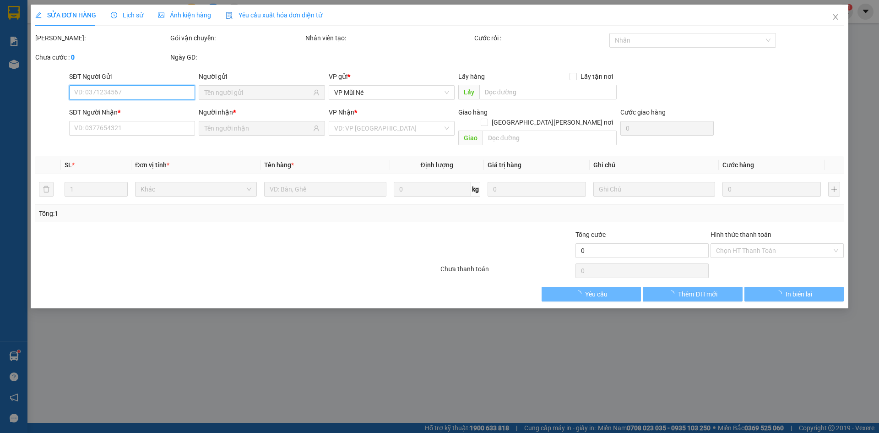
type input "0358220131"
type input "DIỄM"
type input "0937778424"
type input "CHỊ [PERSON_NAME]"
type input "93A NĐC"
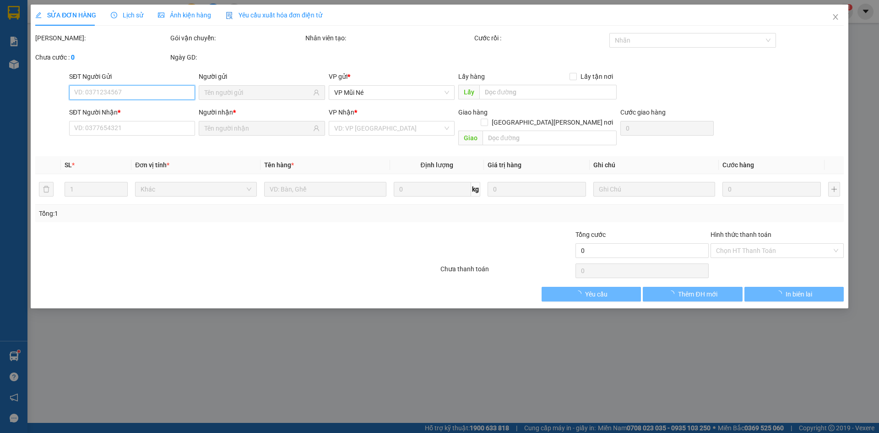
type input "30.000"
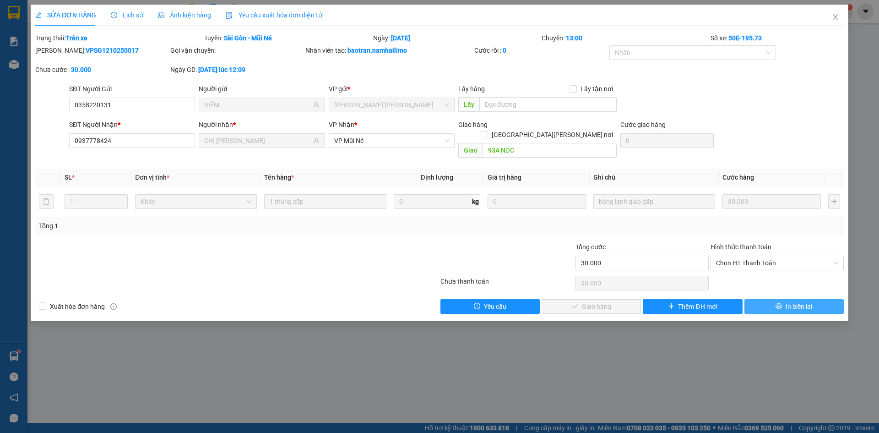
click at [784, 300] on button "In biên lai" at bounding box center [794, 306] width 99 height 15
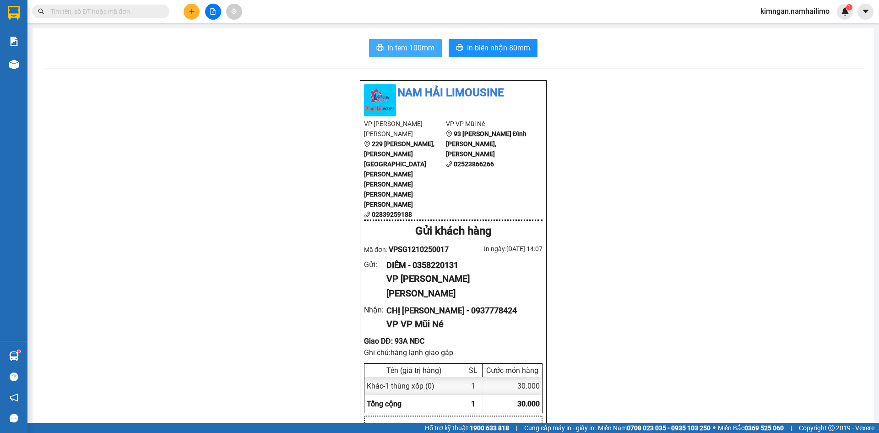
click at [419, 54] on button "In tem 100mm" at bounding box center [405, 48] width 73 height 18
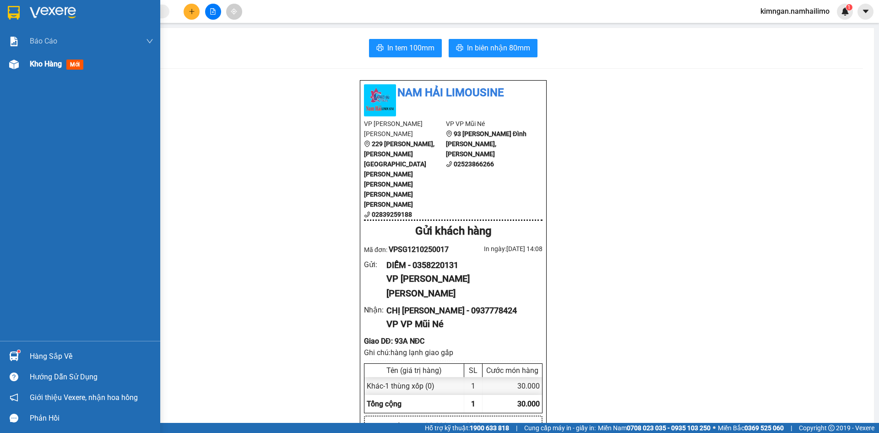
click at [52, 67] on span "Kho hàng" at bounding box center [46, 64] width 32 height 9
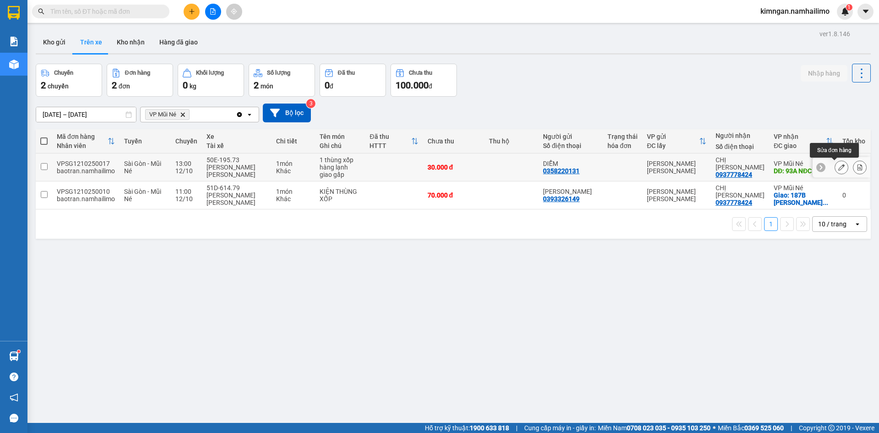
click at [838, 165] on icon at bounding box center [841, 167] width 6 height 6
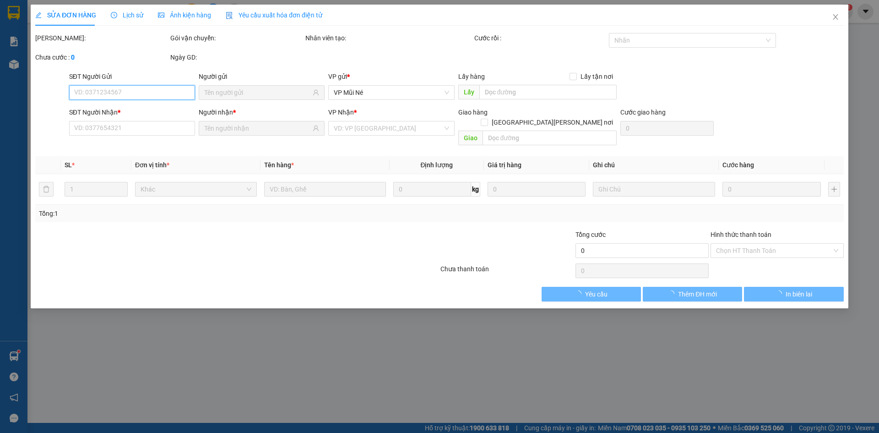
type input "0358220131"
type input "DIỄM"
type input "0937778424"
type input "CHỊ [PERSON_NAME]"
type input "93A NĐC"
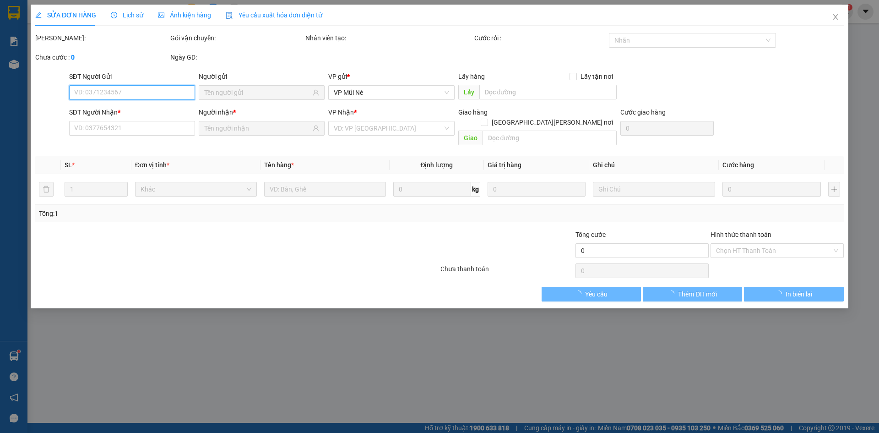
type input "30.000"
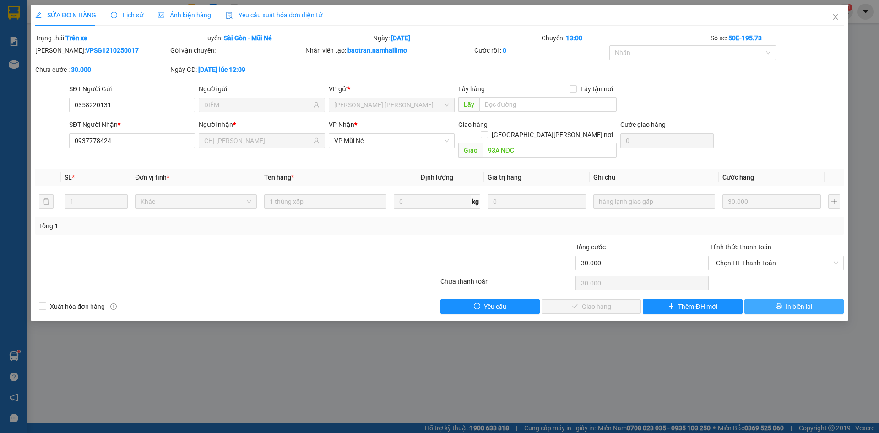
click at [797, 301] on span "In biên lai" at bounding box center [799, 306] width 27 height 10
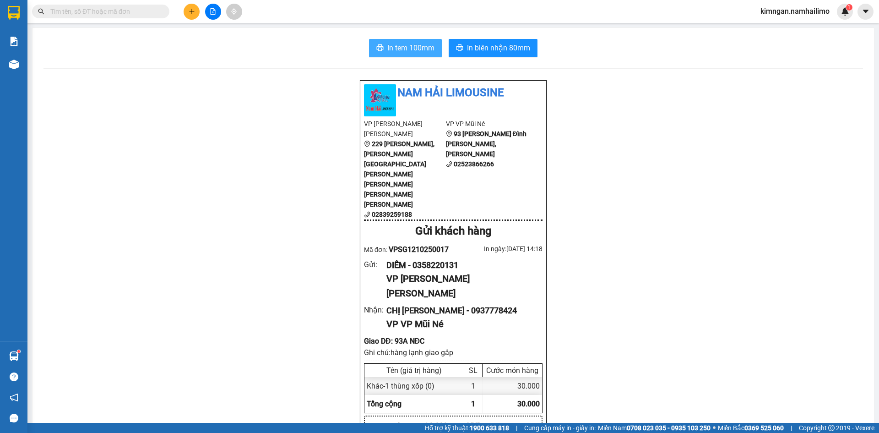
click at [406, 51] on span "In tem 100mm" at bounding box center [410, 47] width 47 height 11
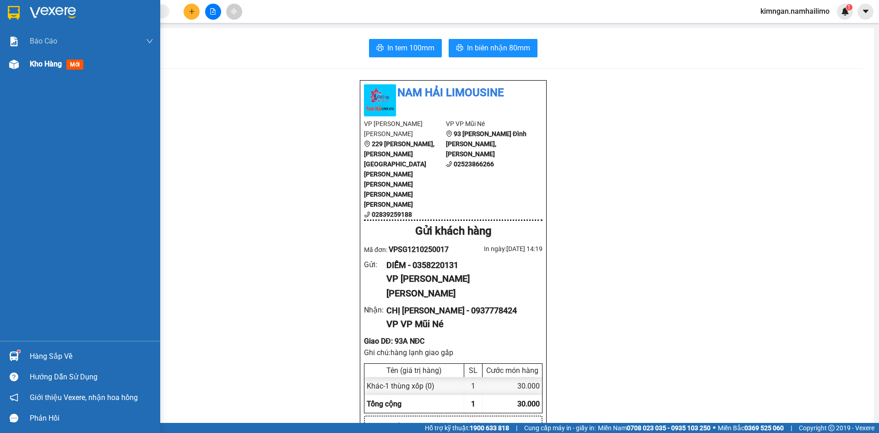
click at [54, 67] on span "Kho hàng" at bounding box center [46, 64] width 32 height 9
